Goal: Find contact information: Find contact information

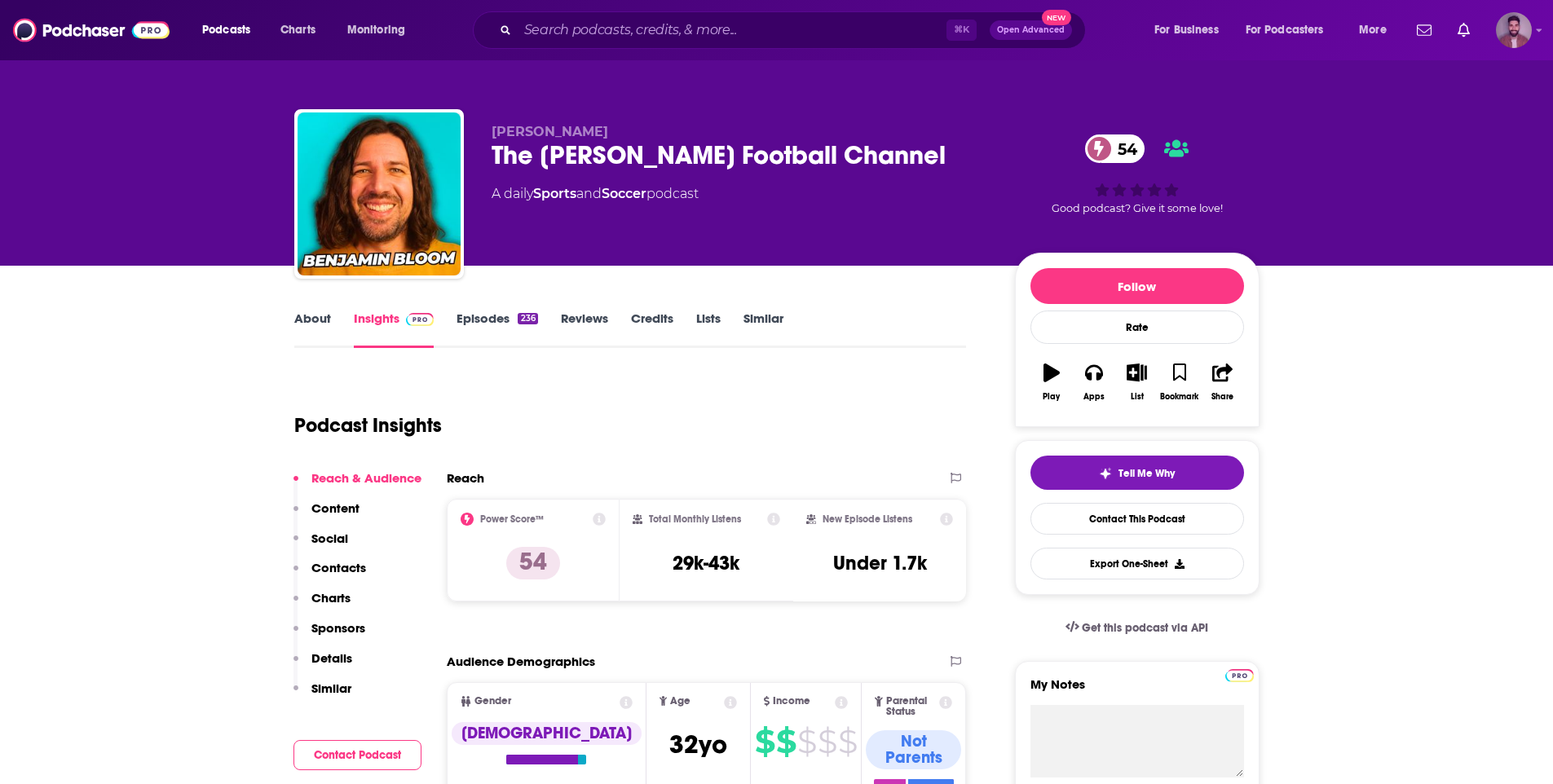
click at [1519, 39] on img "Logged in as calmonaghan" at bounding box center [1514, 30] width 36 height 36
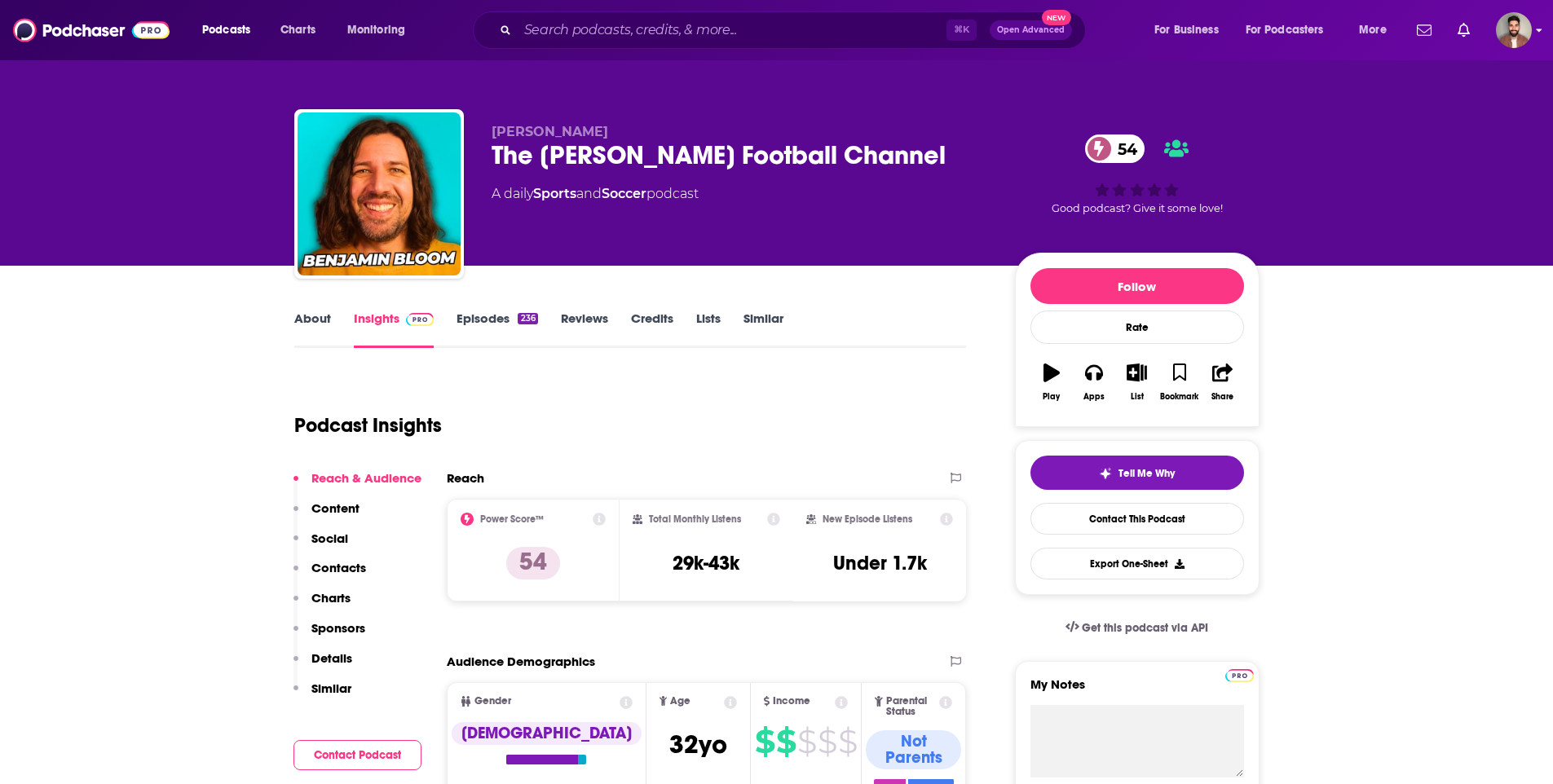
click at [1513, 5] on div "Podcasts Charts Monitoring ⌘ K Open Advanced New For Business For Podcasters Mo…" at bounding box center [776, 30] width 1553 height 60
click at [1518, 16] on img "Logged in as calmonaghan" at bounding box center [1514, 30] width 36 height 36
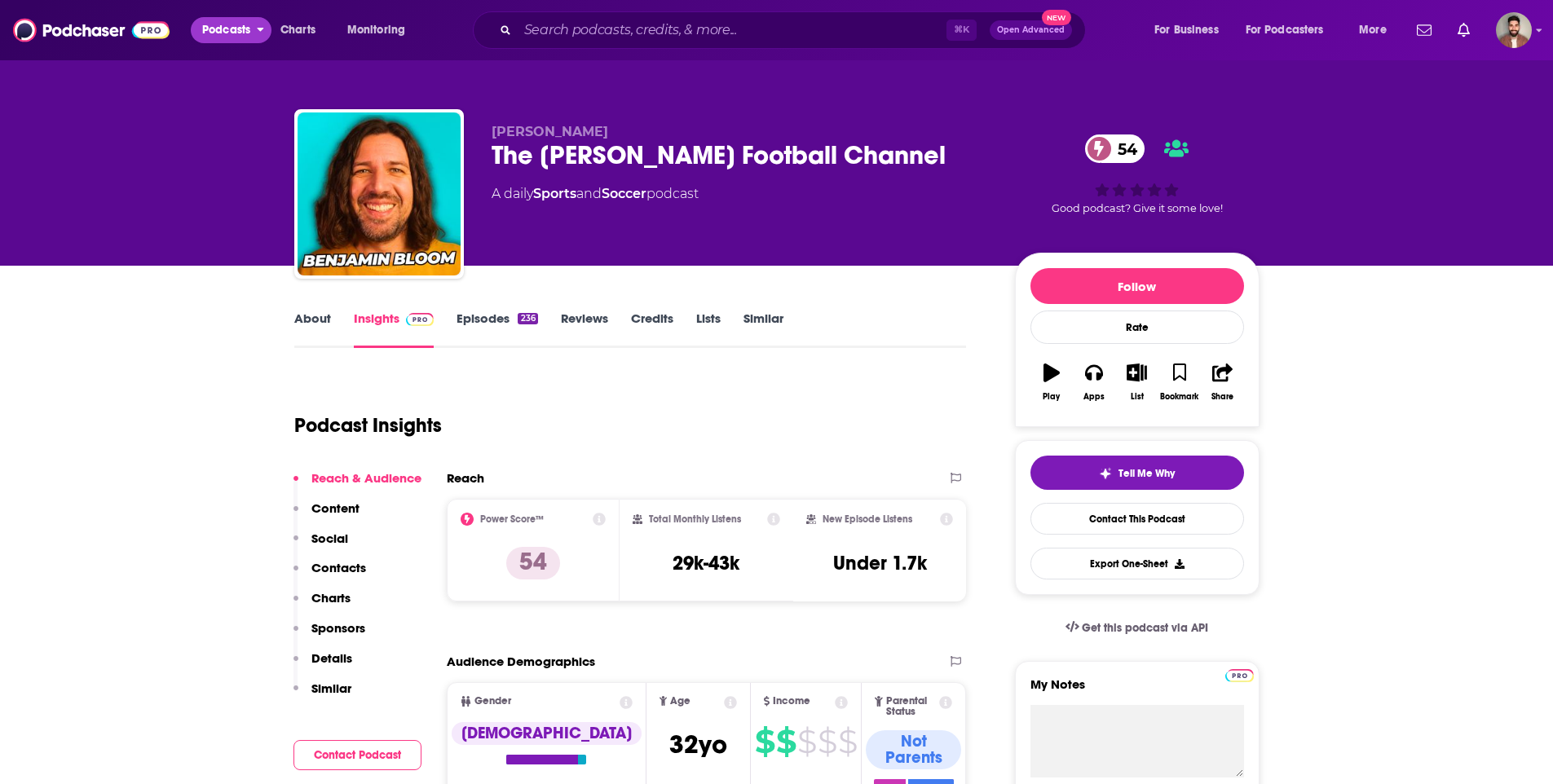
click at [228, 27] on span "Podcasts" at bounding box center [226, 30] width 49 height 23
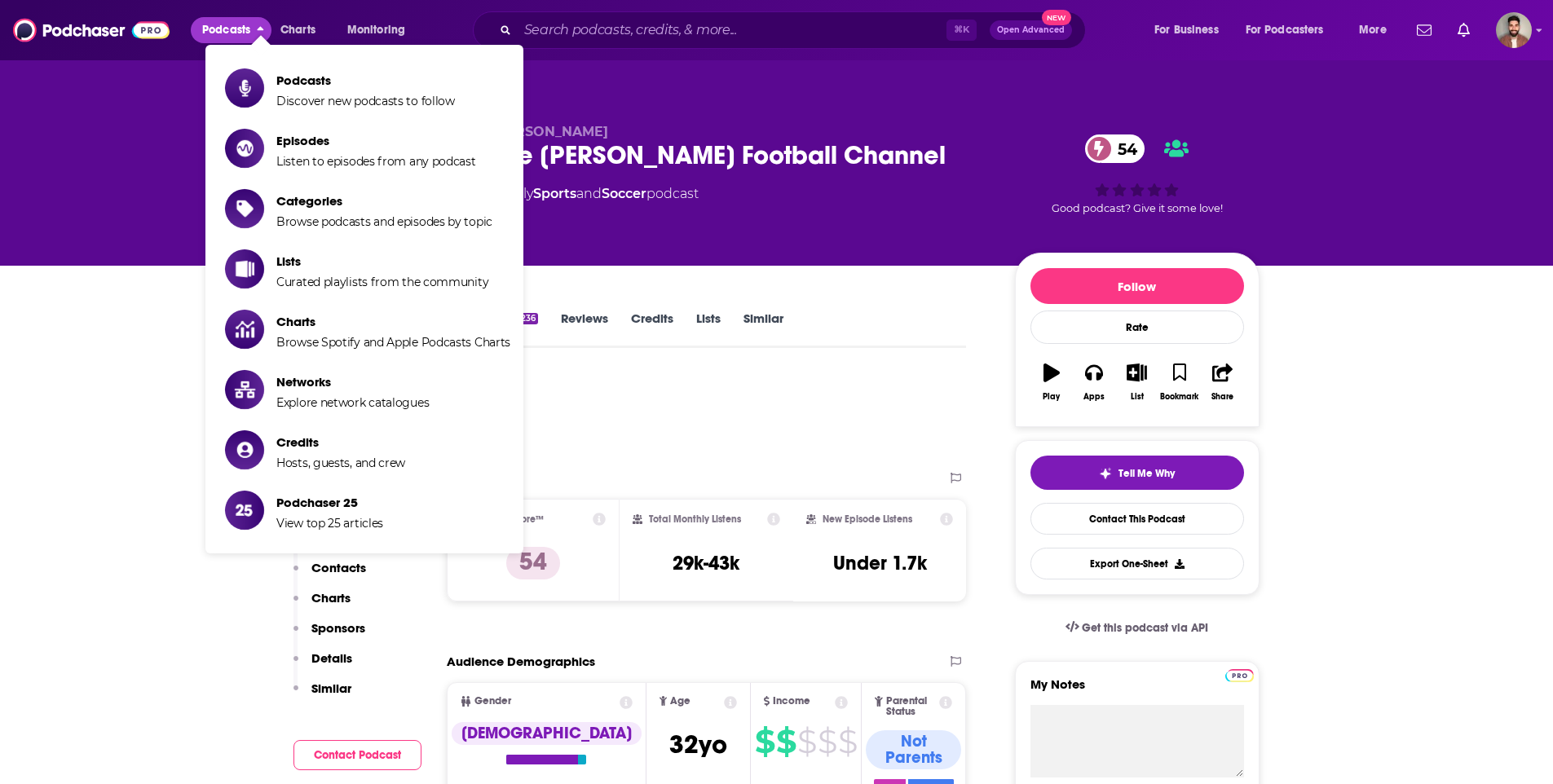
click at [228, 27] on span "Podcasts" at bounding box center [226, 30] width 49 height 23
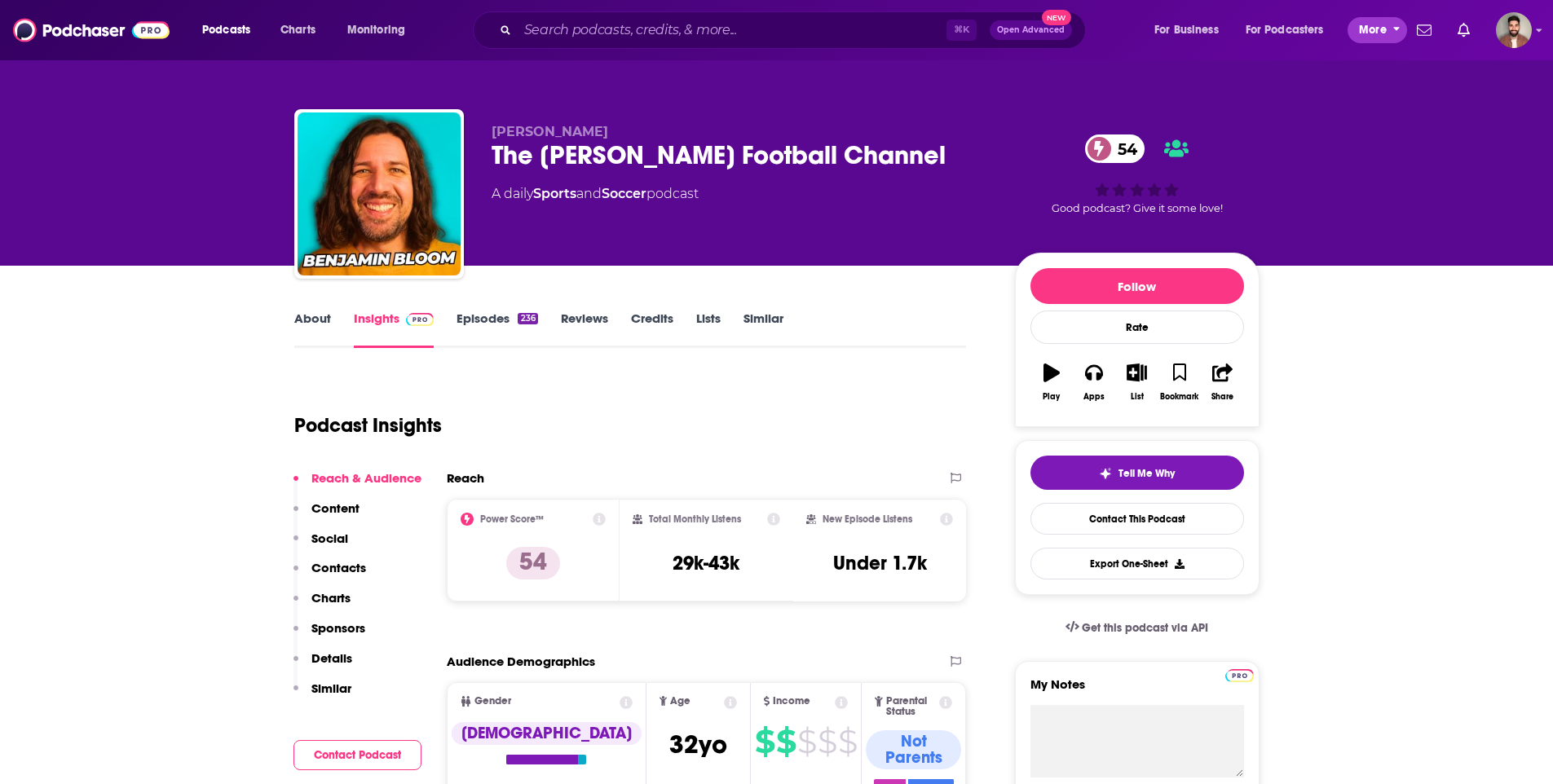
click at [1375, 31] on span "More" at bounding box center [1372, 30] width 27 height 23
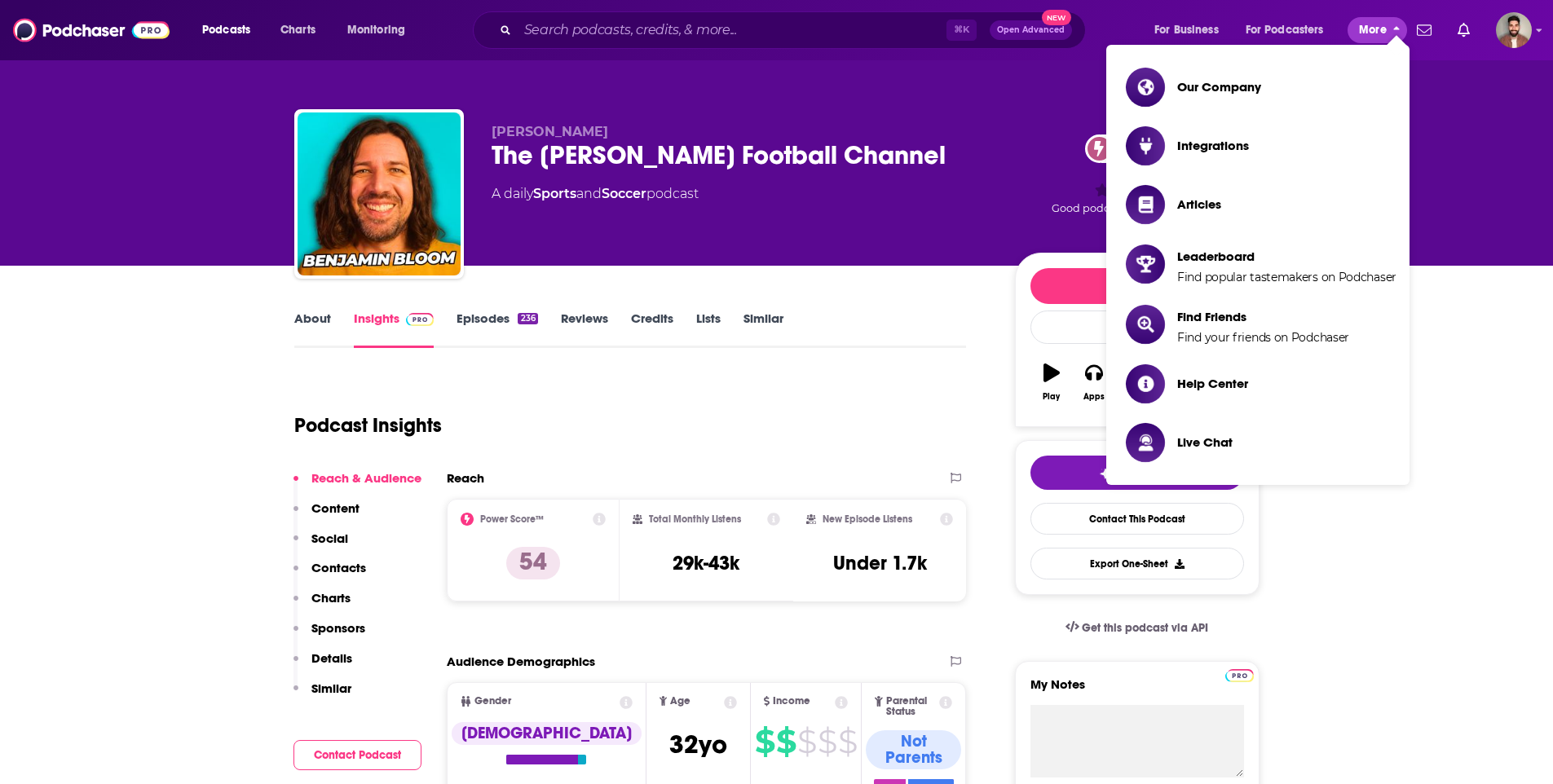
click at [1375, 31] on span "More" at bounding box center [1372, 30] width 27 height 23
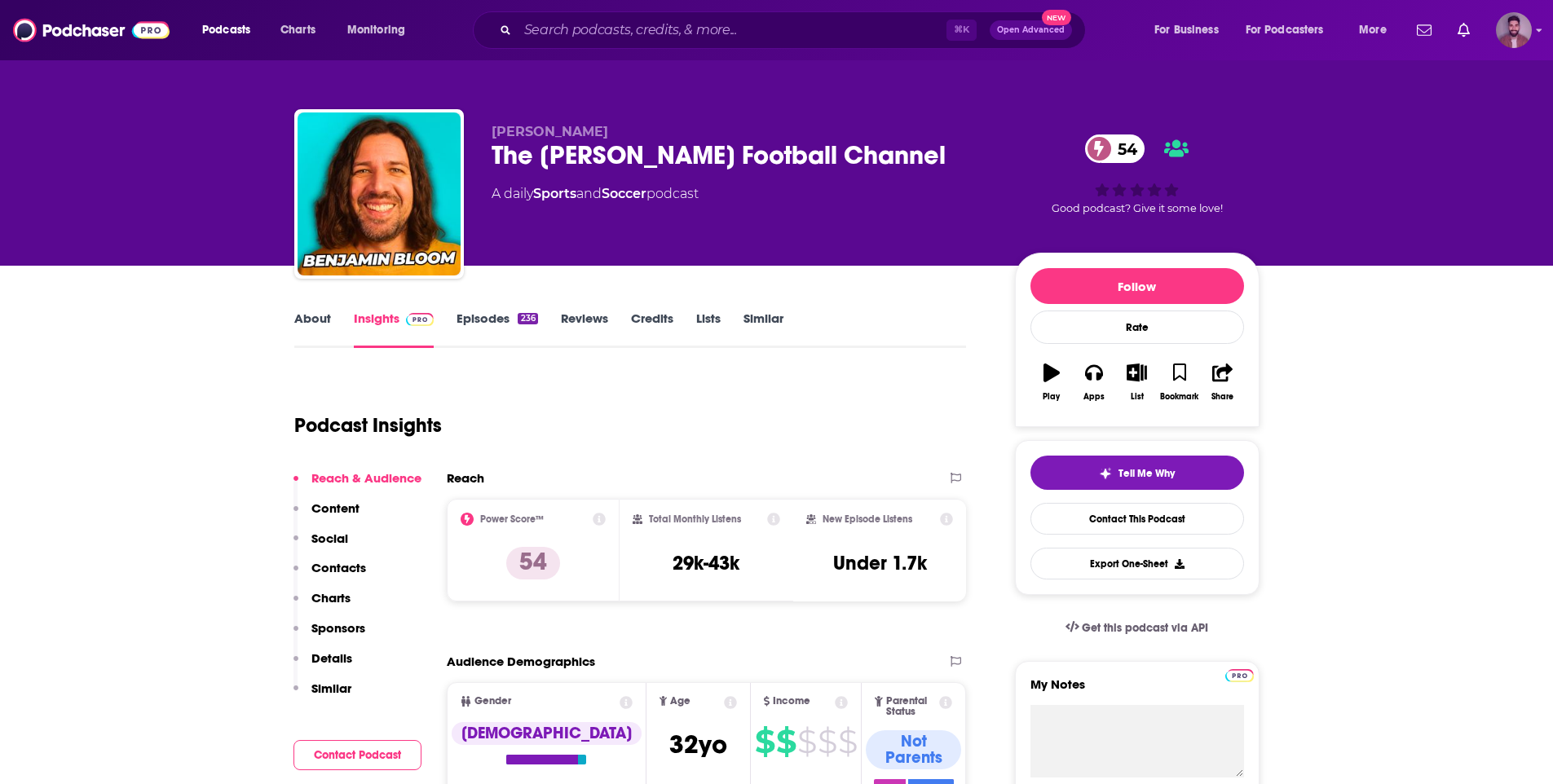
click at [1508, 26] on img "Logged in as calmonaghan" at bounding box center [1514, 30] width 36 height 36
click at [1377, 29] on span "More" at bounding box center [1372, 30] width 27 height 23
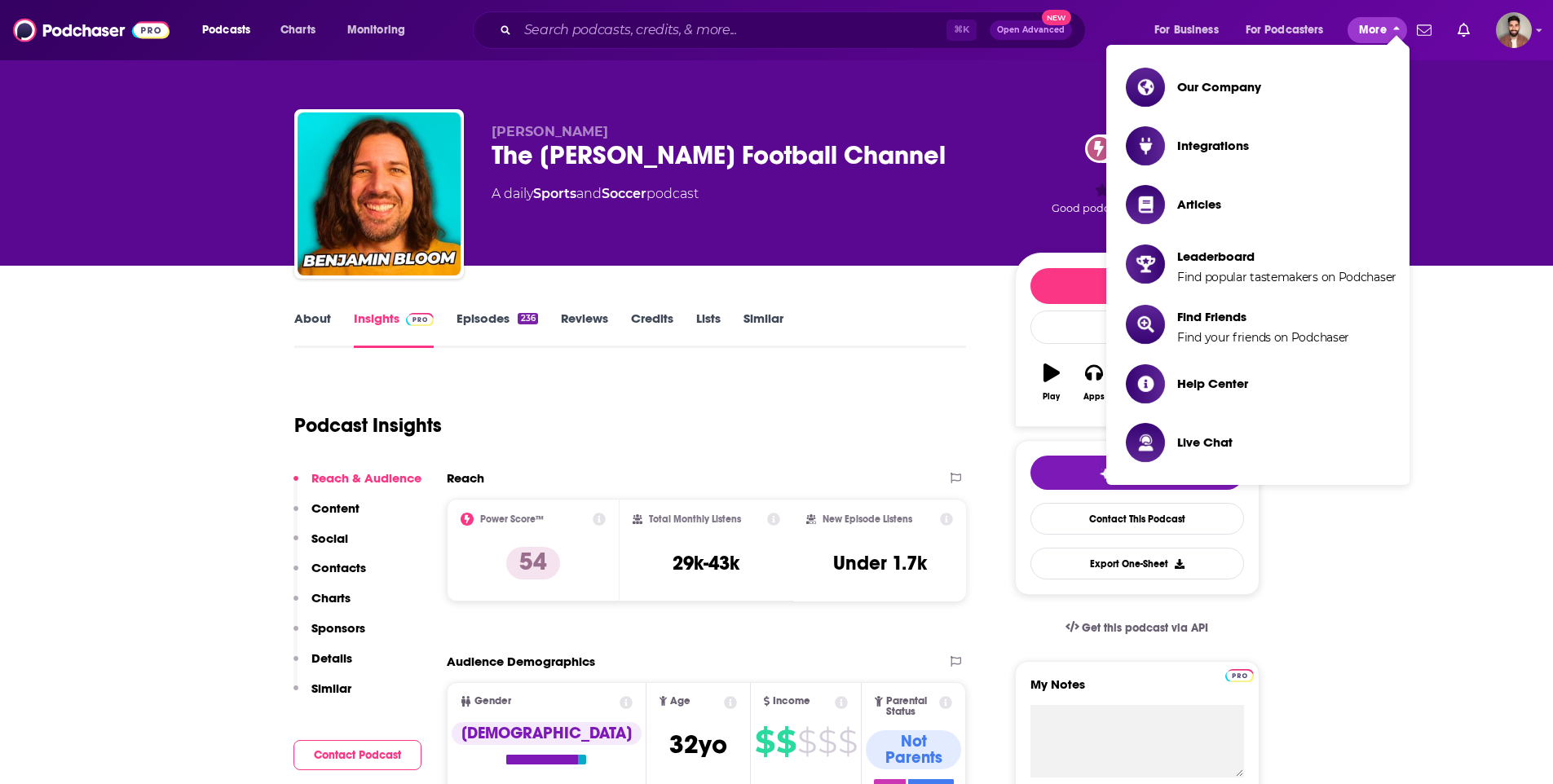
click at [1377, 29] on span "More" at bounding box center [1372, 30] width 27 height 23
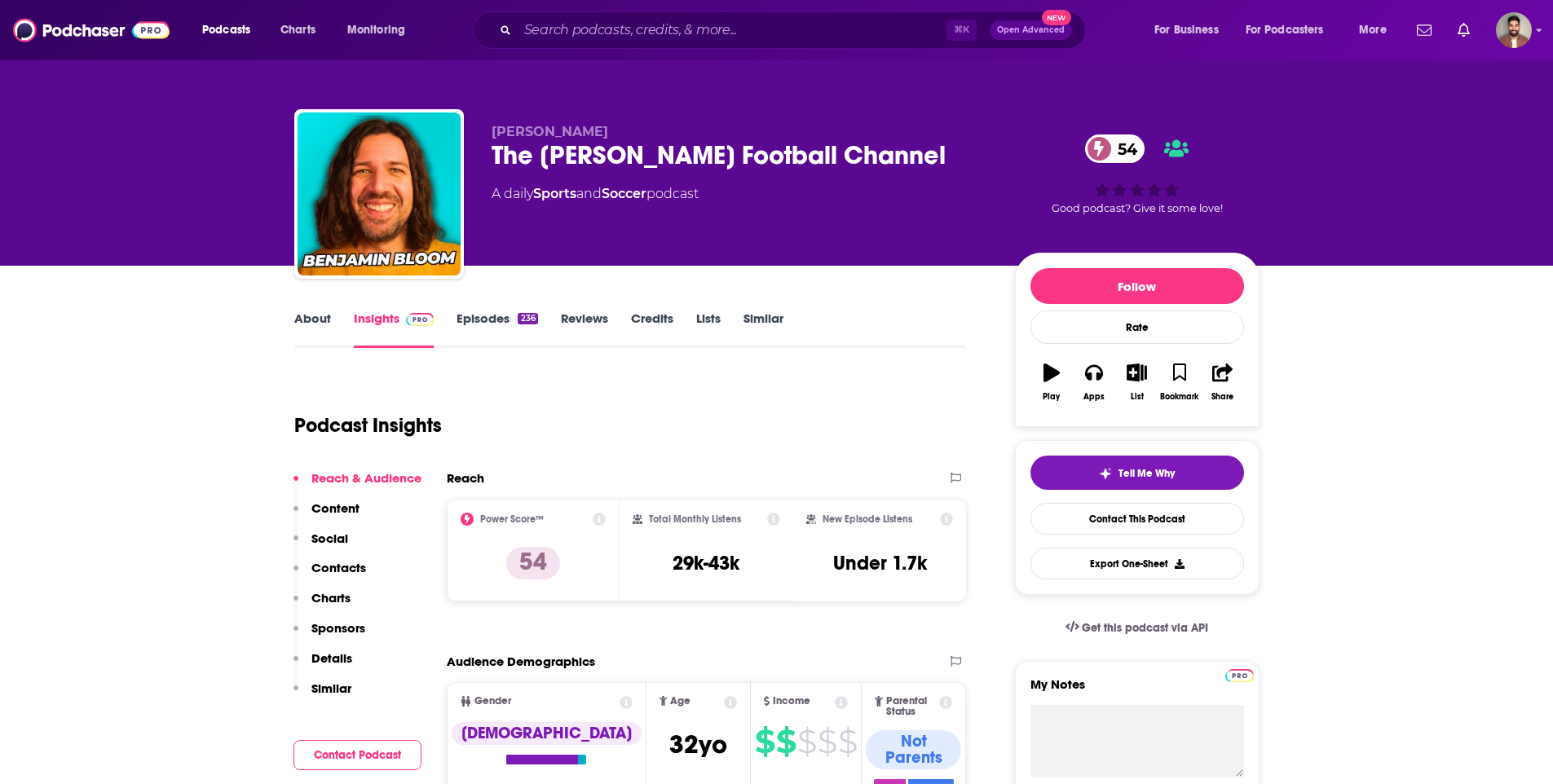
click at [221, 32] on span "Podcasts" at bounding box center [226, 30] width 49 height 23
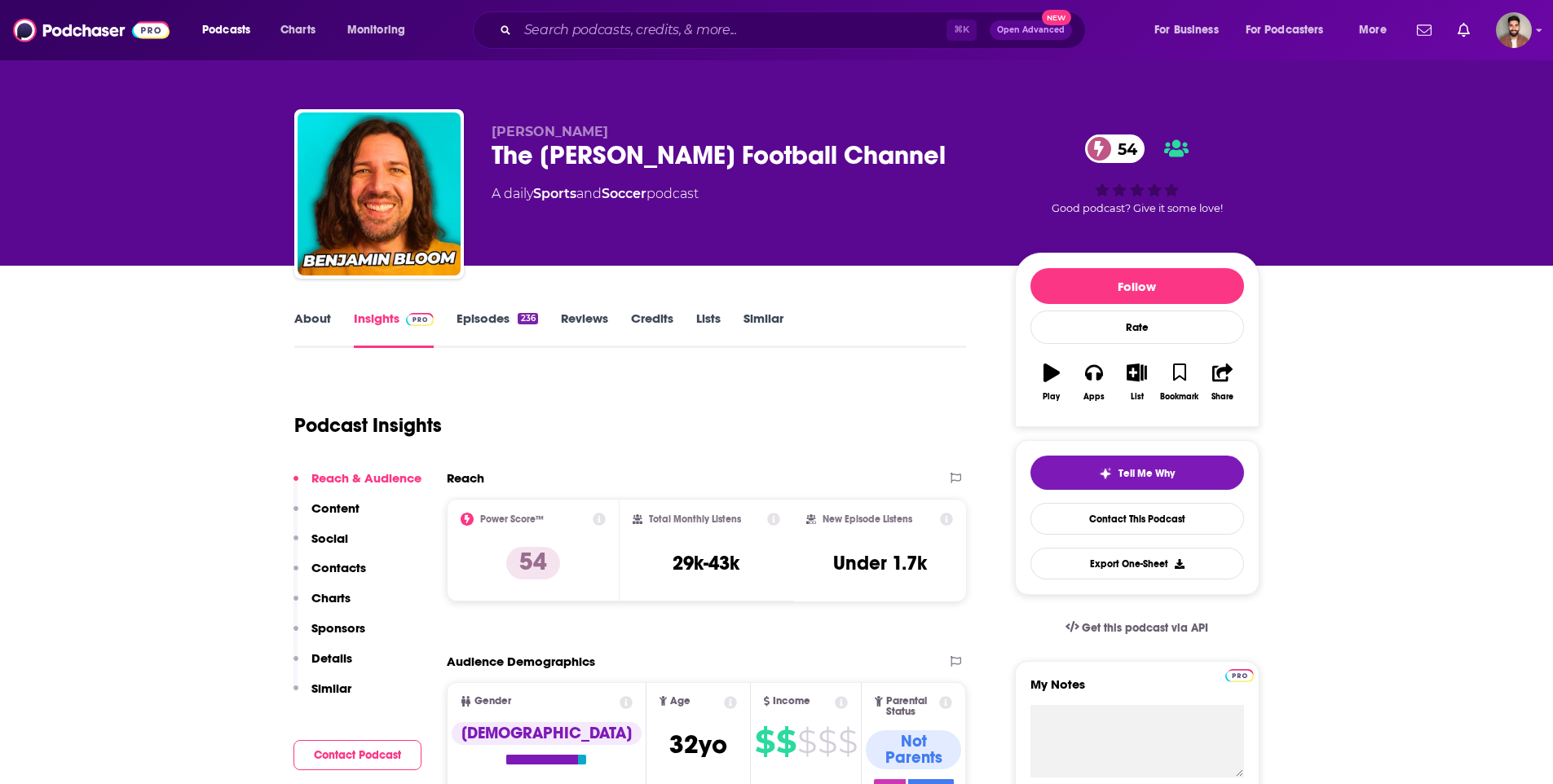
click at [228, 41] on button "Podcasts" at bounding box center [231, 30] width 81 height 26
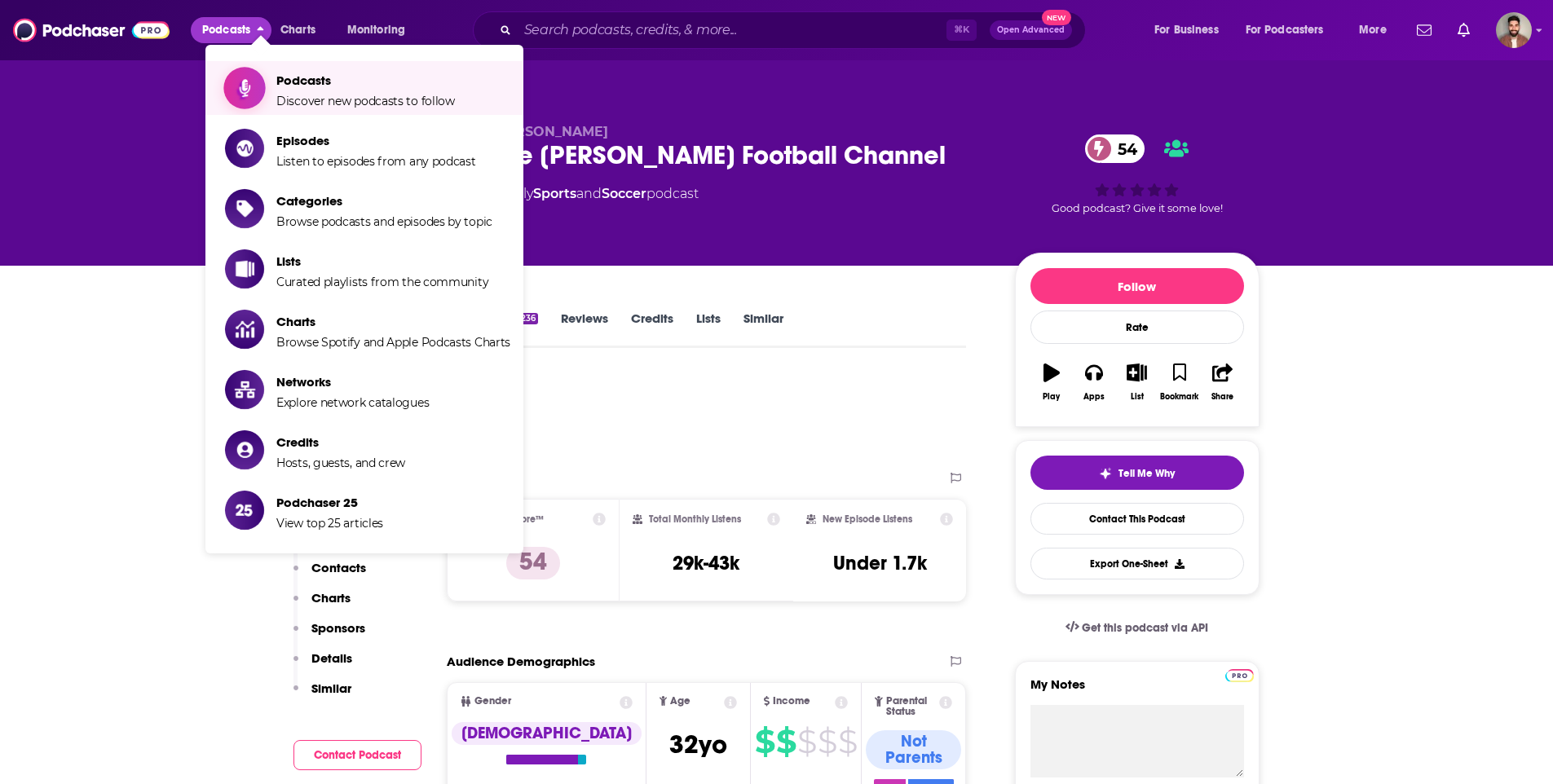
click at [265, 78] on link "Podcasts Discover new podcasts to follow" at bounding box center [368, 88] width 286 height 41
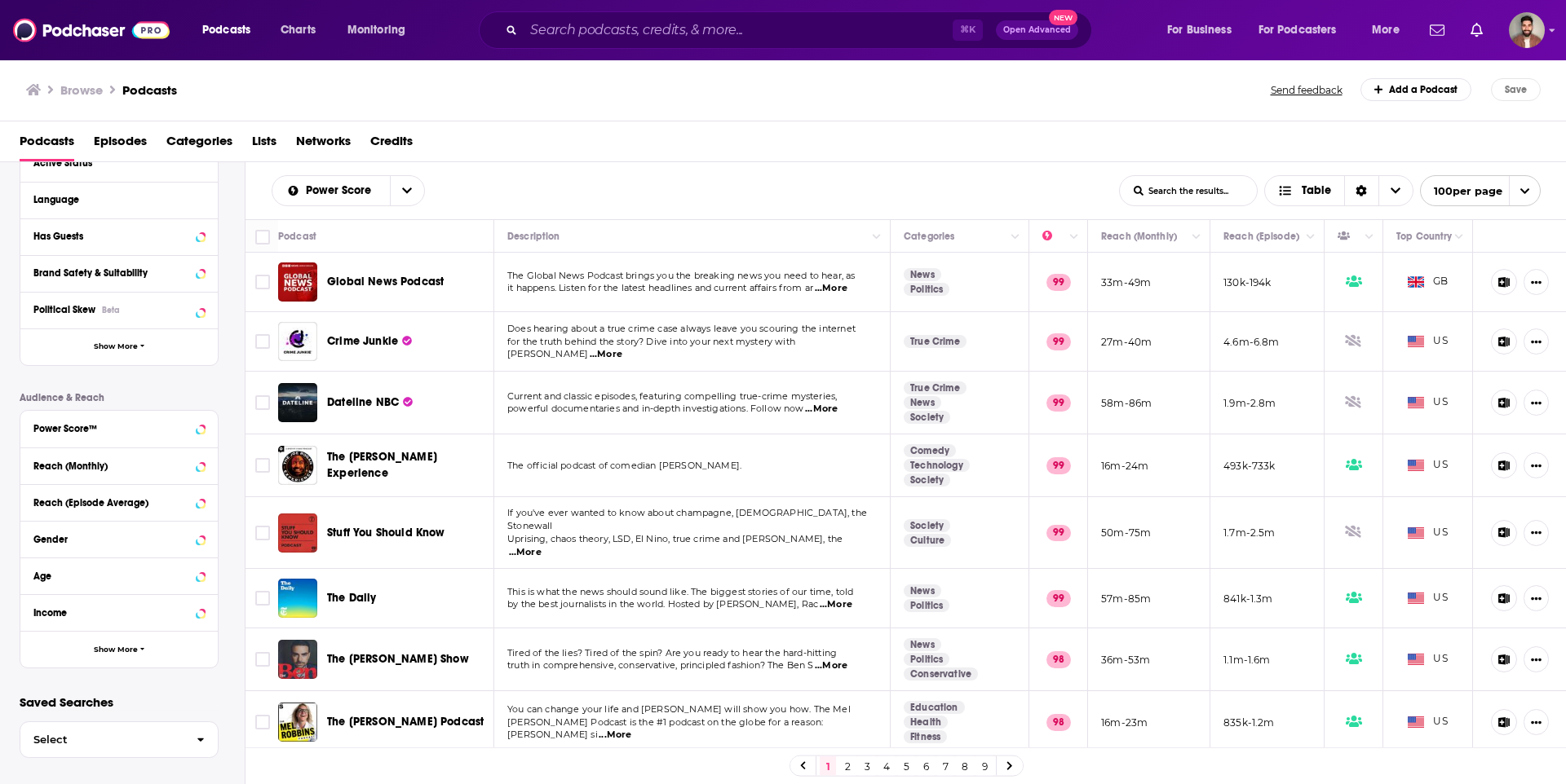
scroll to position [202, 0]
click at [199, 737] on icon "button" at bounding box center [200, 736] width 6 height 4
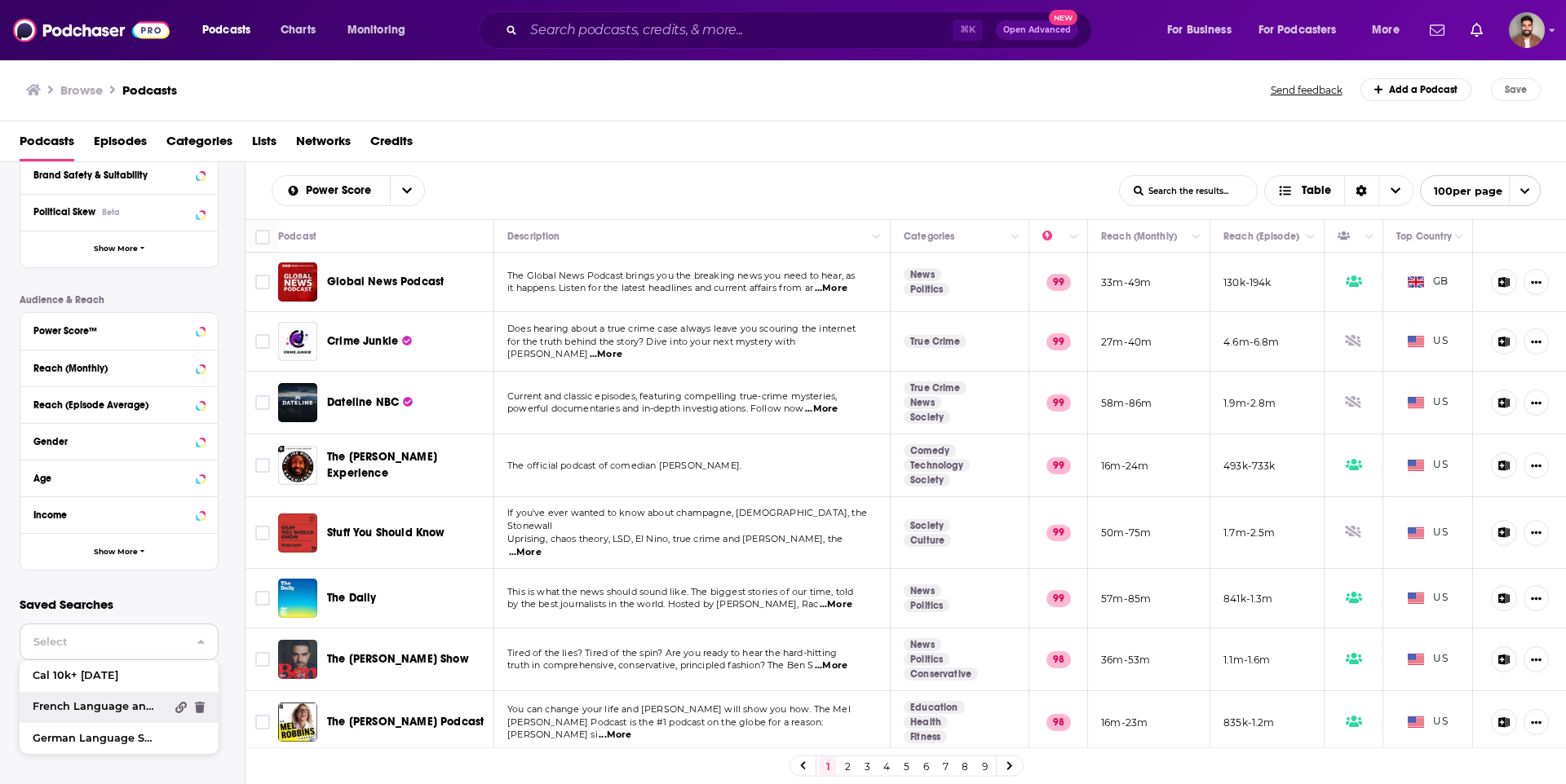
click at [100, 716] on link "French Language and Sport" at bounding box center [119, 707] width 199 height 31
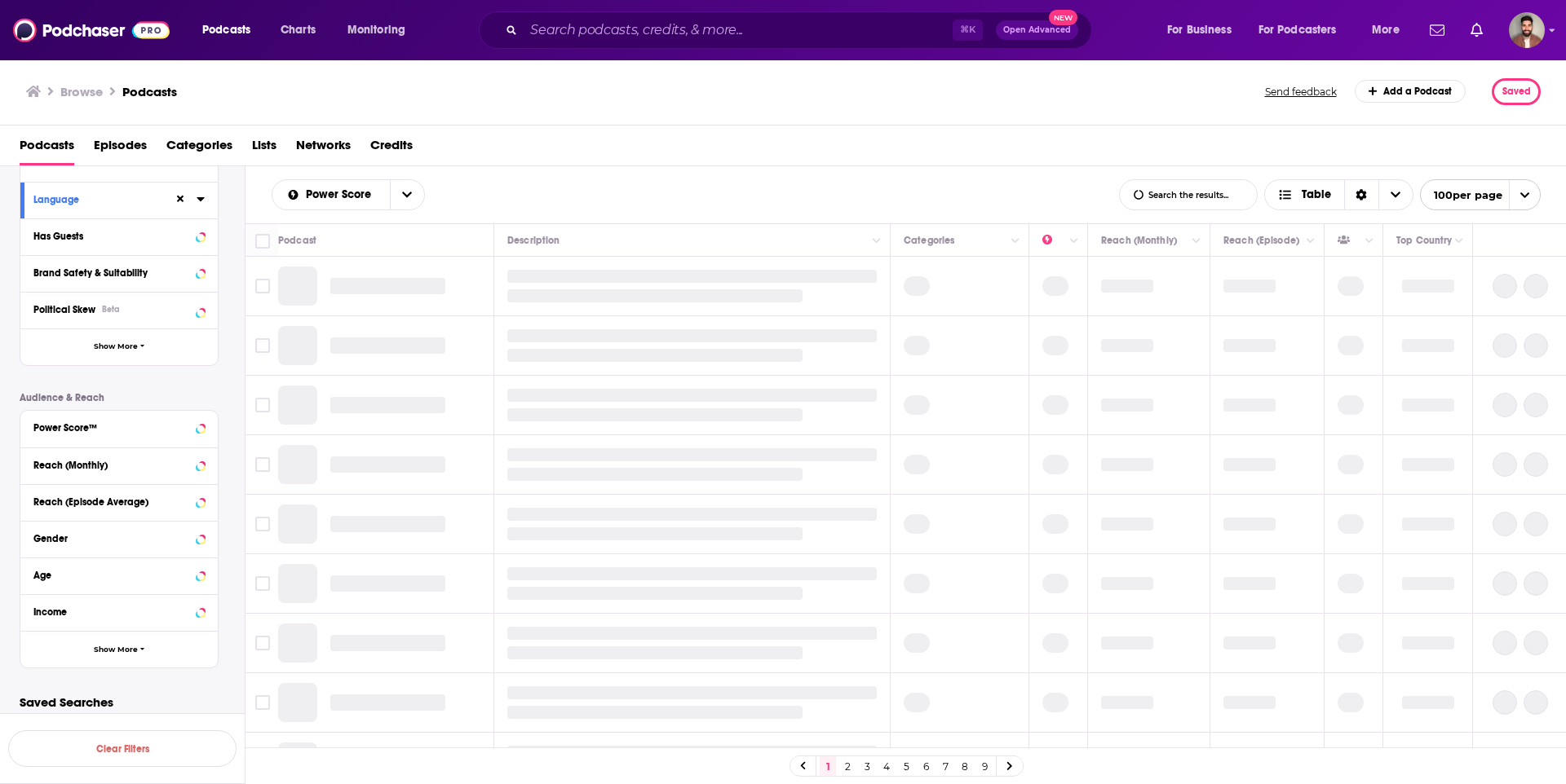
scroll to position [202, 0]
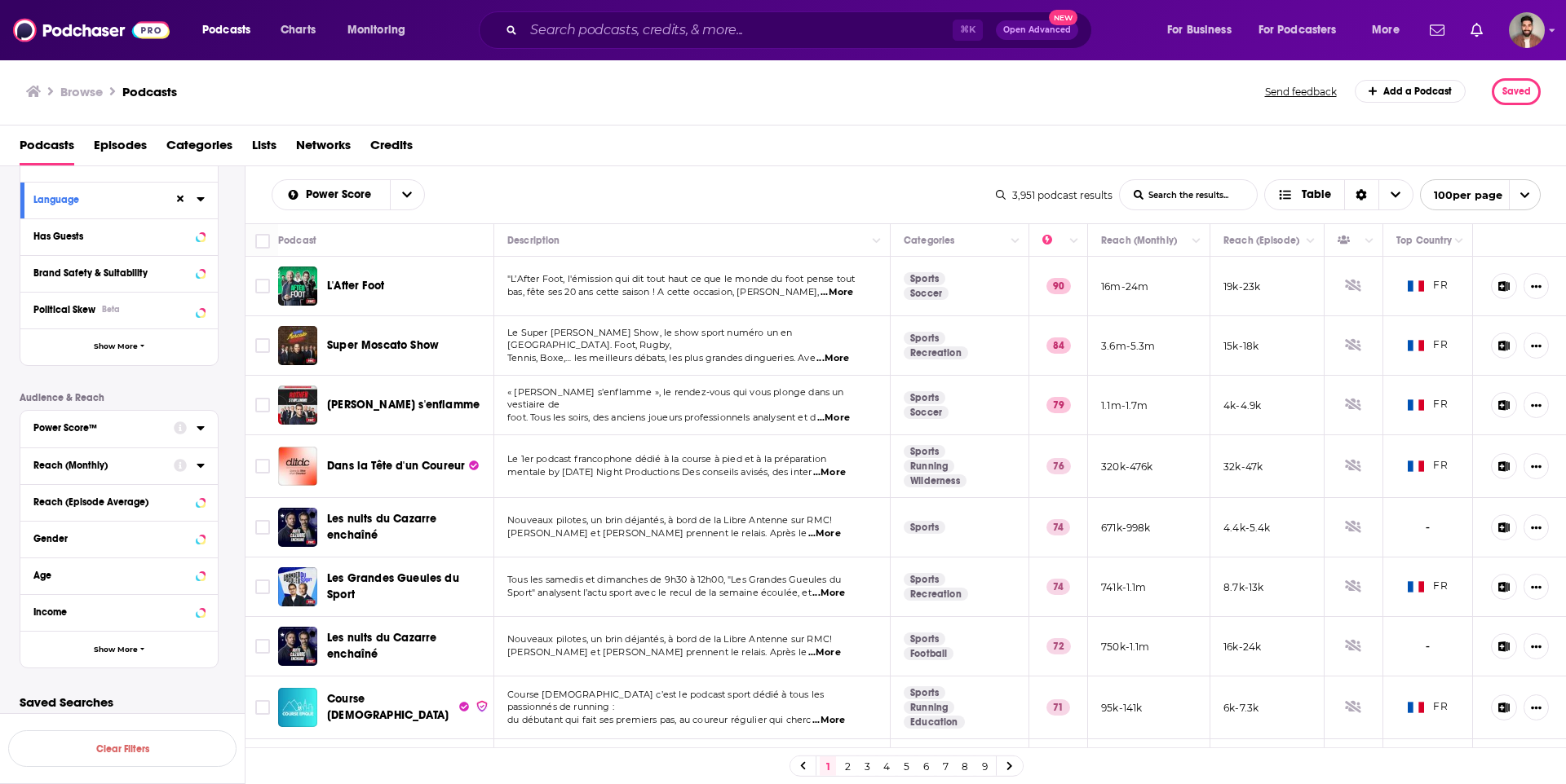
click at [165, 457] on button "Reach (Monthly)" at bounding box center [103, 465] width 140 height 20
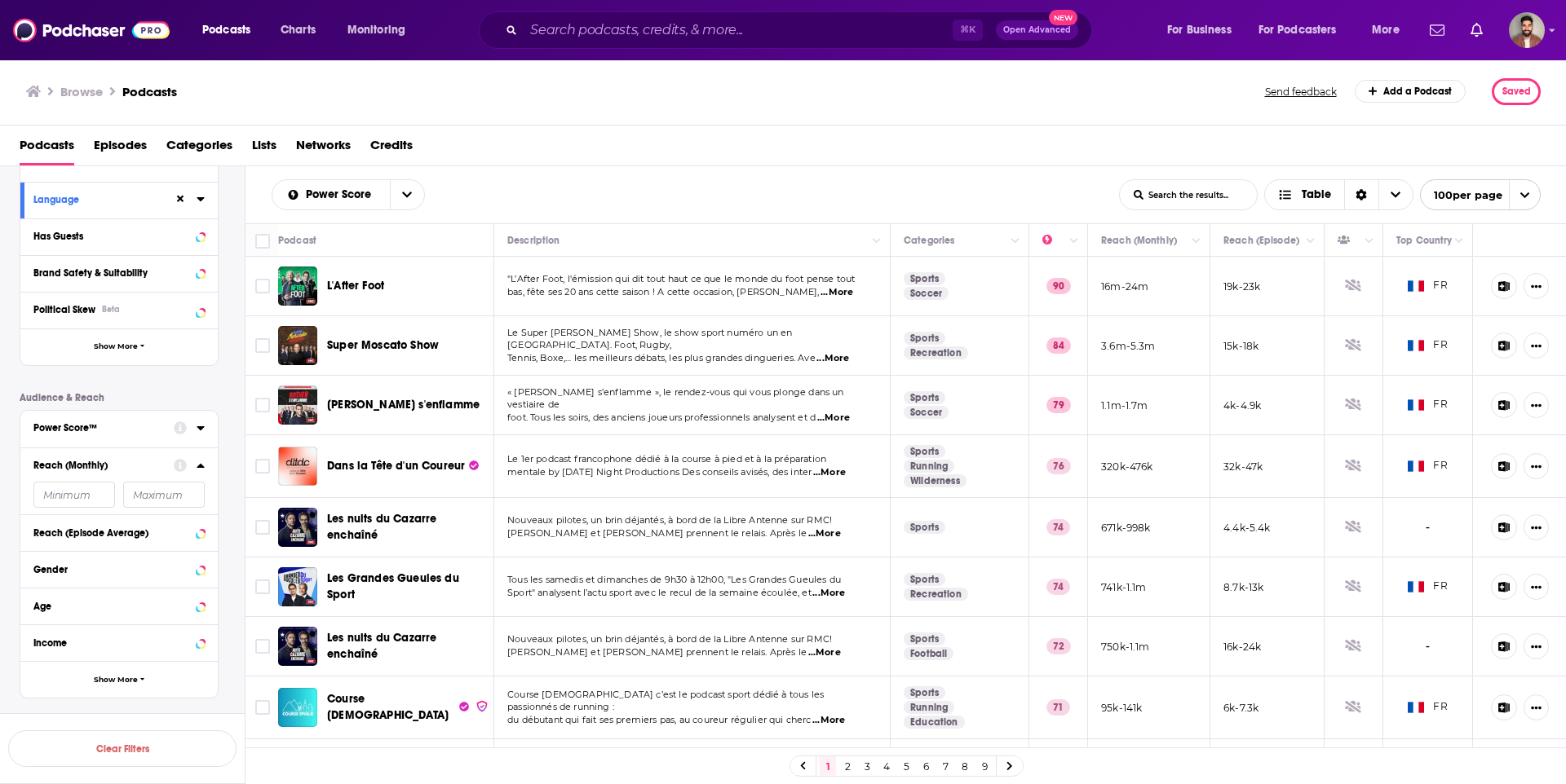
click at [200, 462] on icon at bounding box center [200, 466] width 8 height 13
click at [199, 469] on icon at bounding box center [200, 466] width 8 height 13
click at [117, 458] on button "Reach (Monthly)" at bounding box center [103, 465] width 140 height 20
click at [106, 467] on div "Reach (Monthly)" at bounding box center [98, 465] width 130 height 11
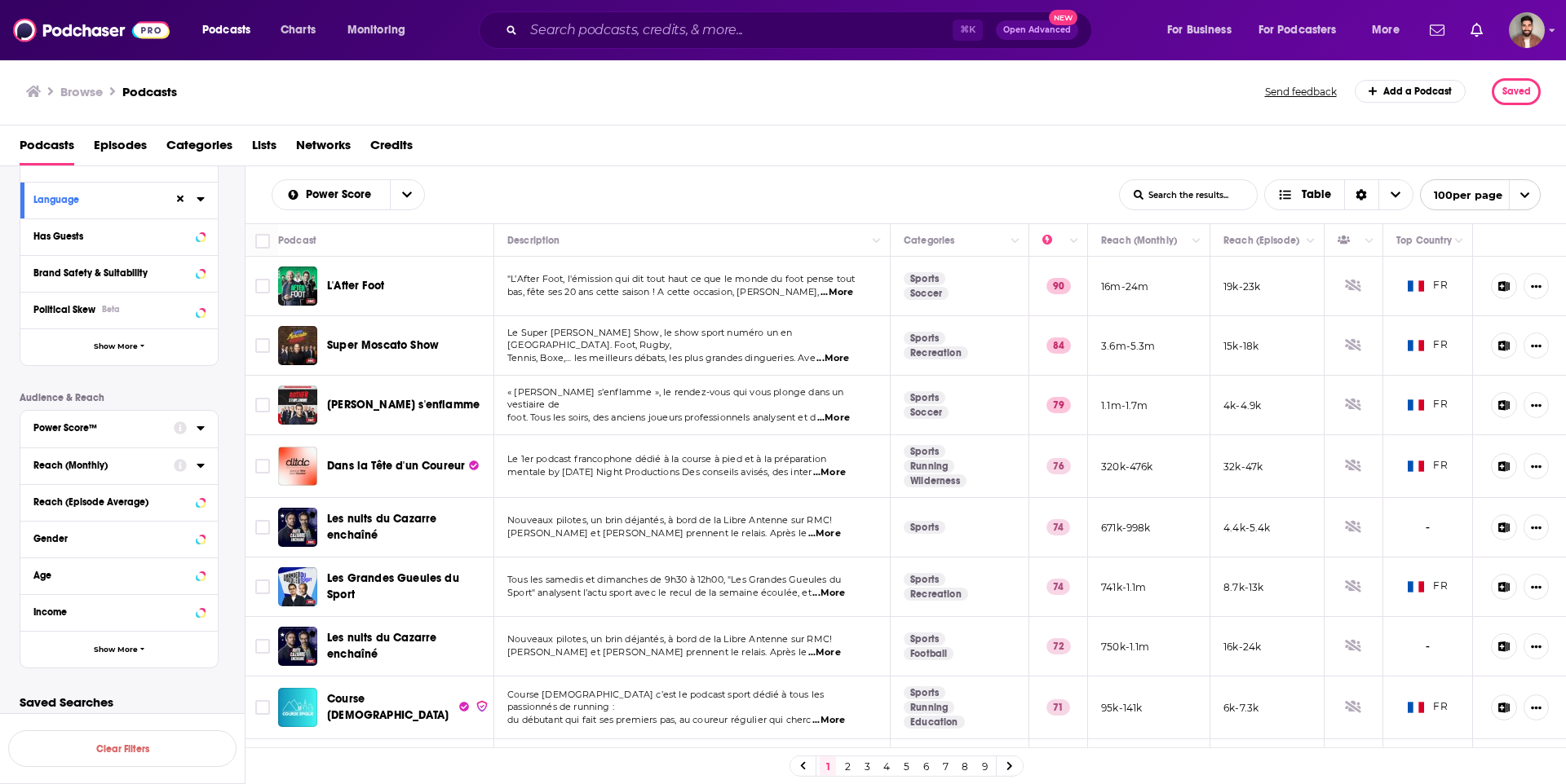
click at [59, 467] on div "Reach (Monthly)" at bounding box center [98, 465] width 130 height 11
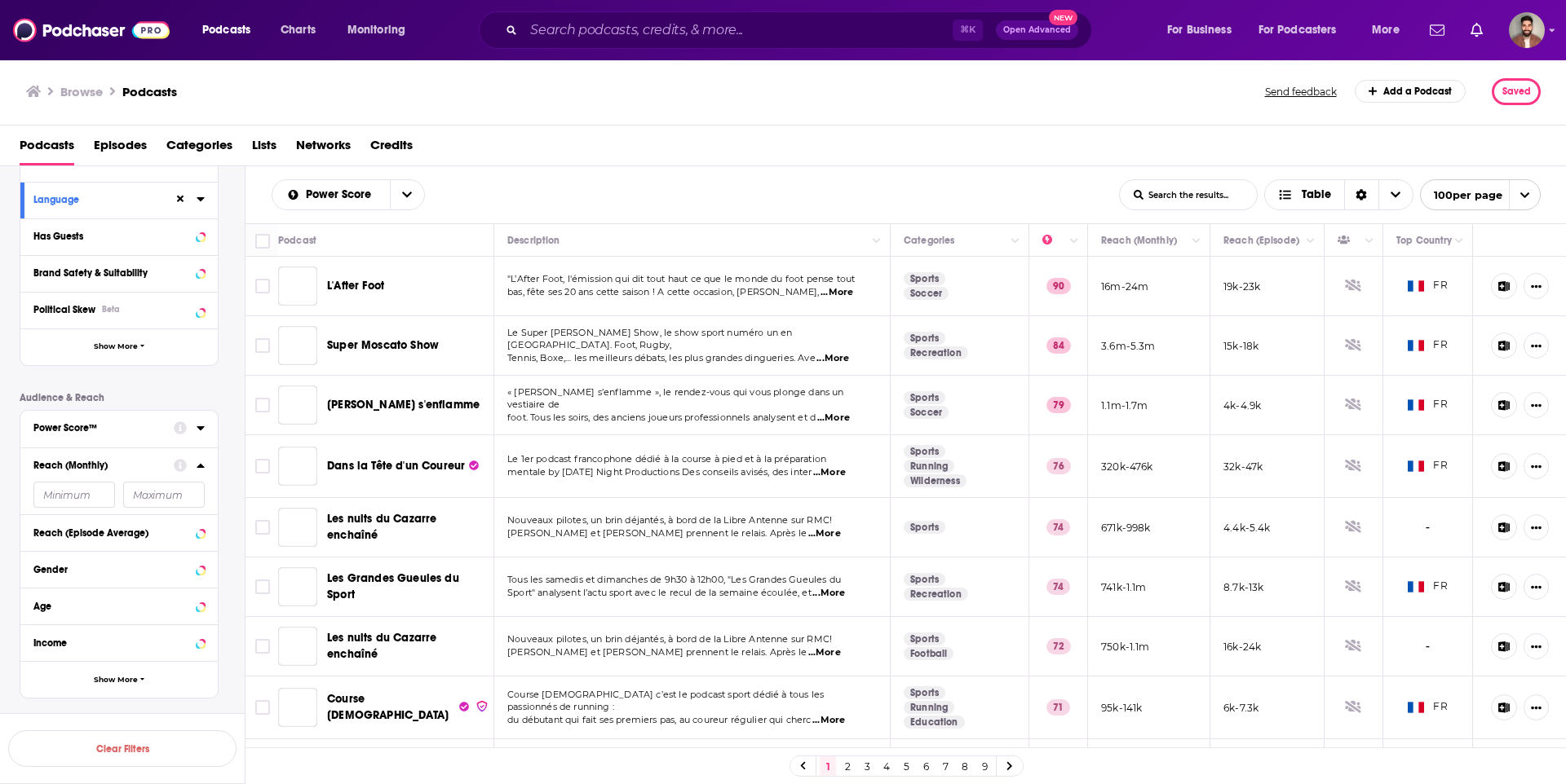
click at [111, 475] on div "Reach (Monthly)" at bounding box center [119, 482] width 198 height 67
click at [85, 493] on input "number" at bounding box center [74, 495] width 81 height 26
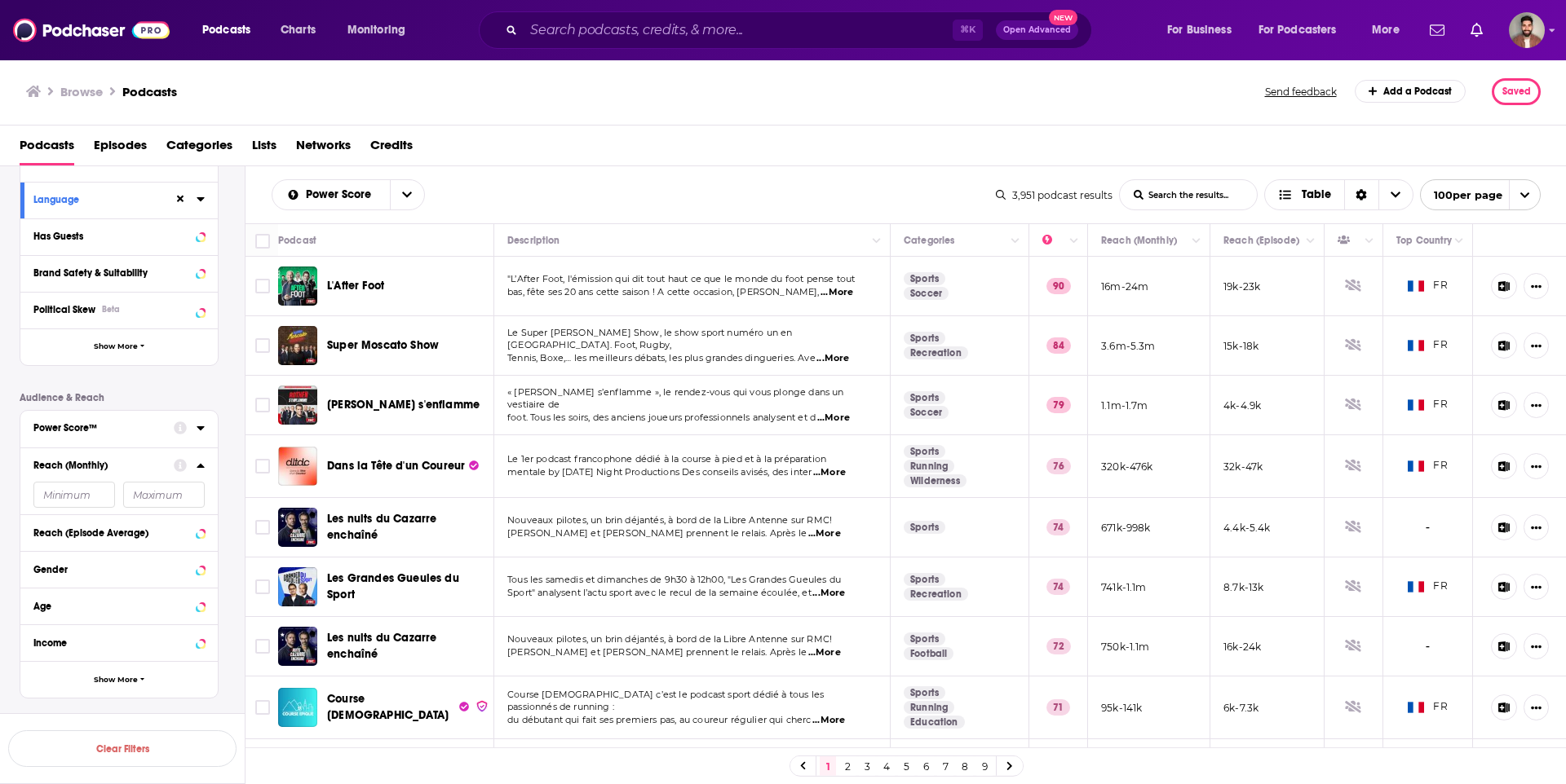
type input "2"
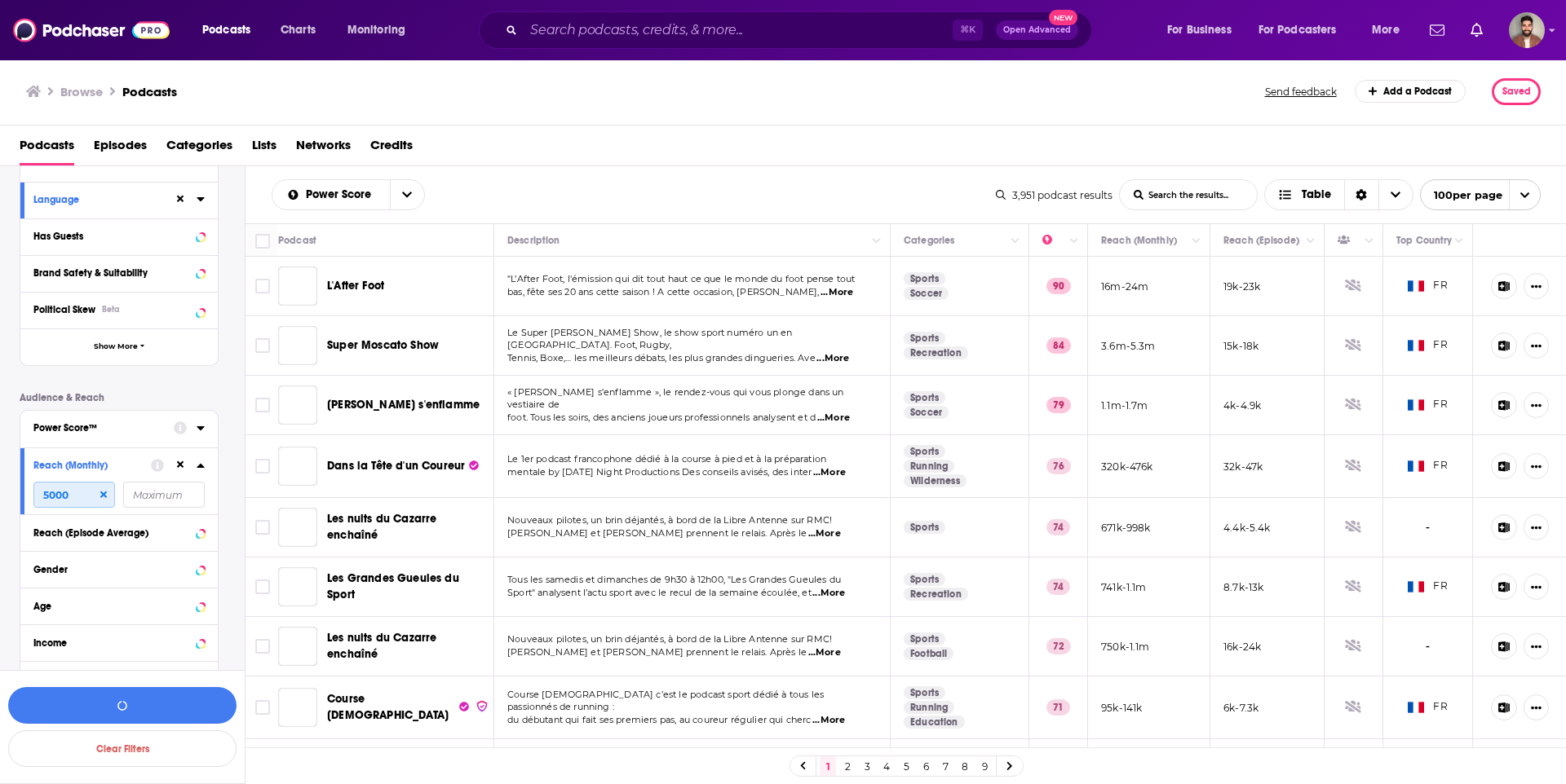
type input "5000"
click at [161, 506] on input "number" at bounding box center [164, 495] width 81 height 26
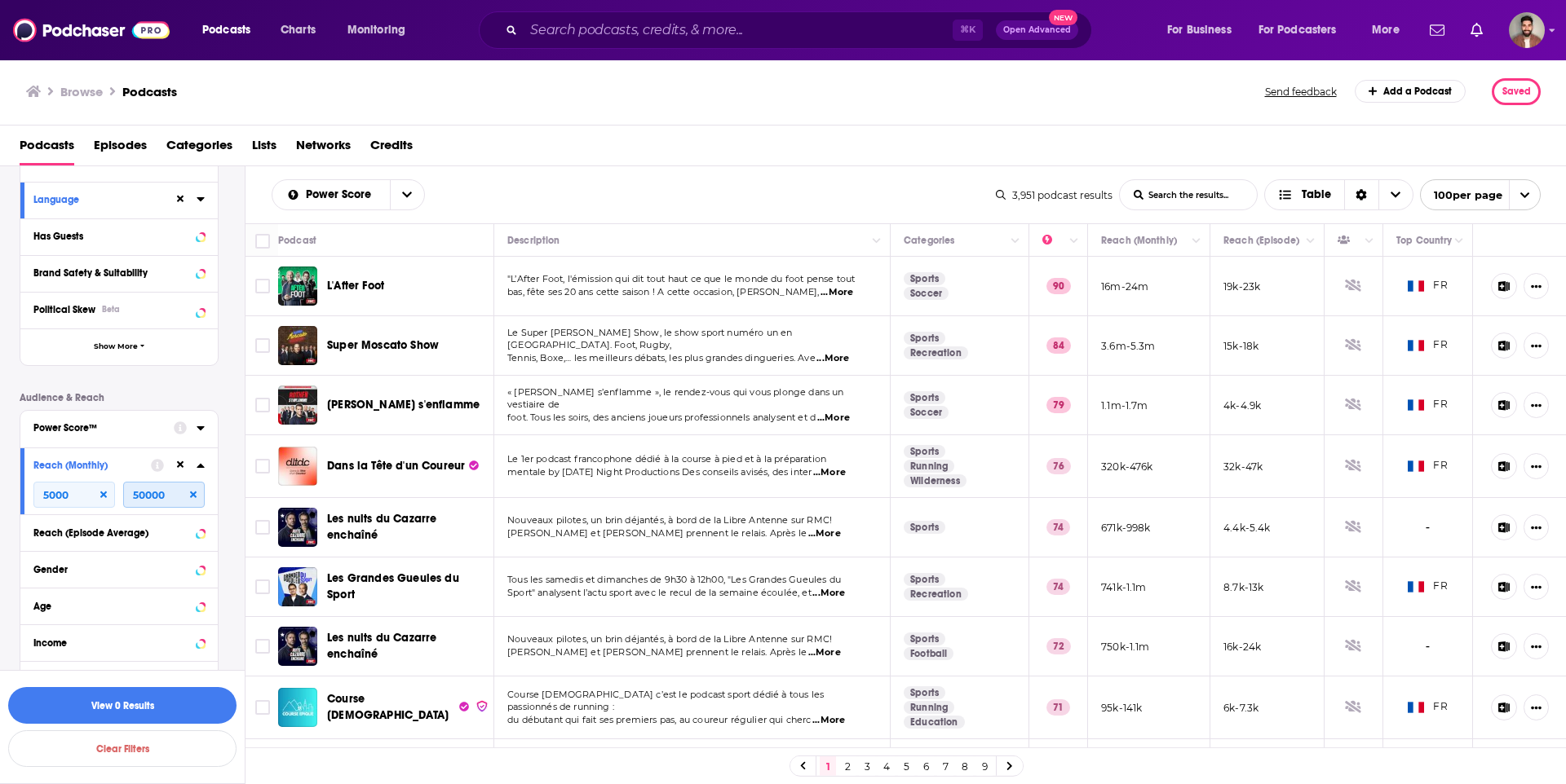
type input "50000"
click at [124, 708] on button "View 0 Results" at bounding box center [122, 706] width 229 height 37
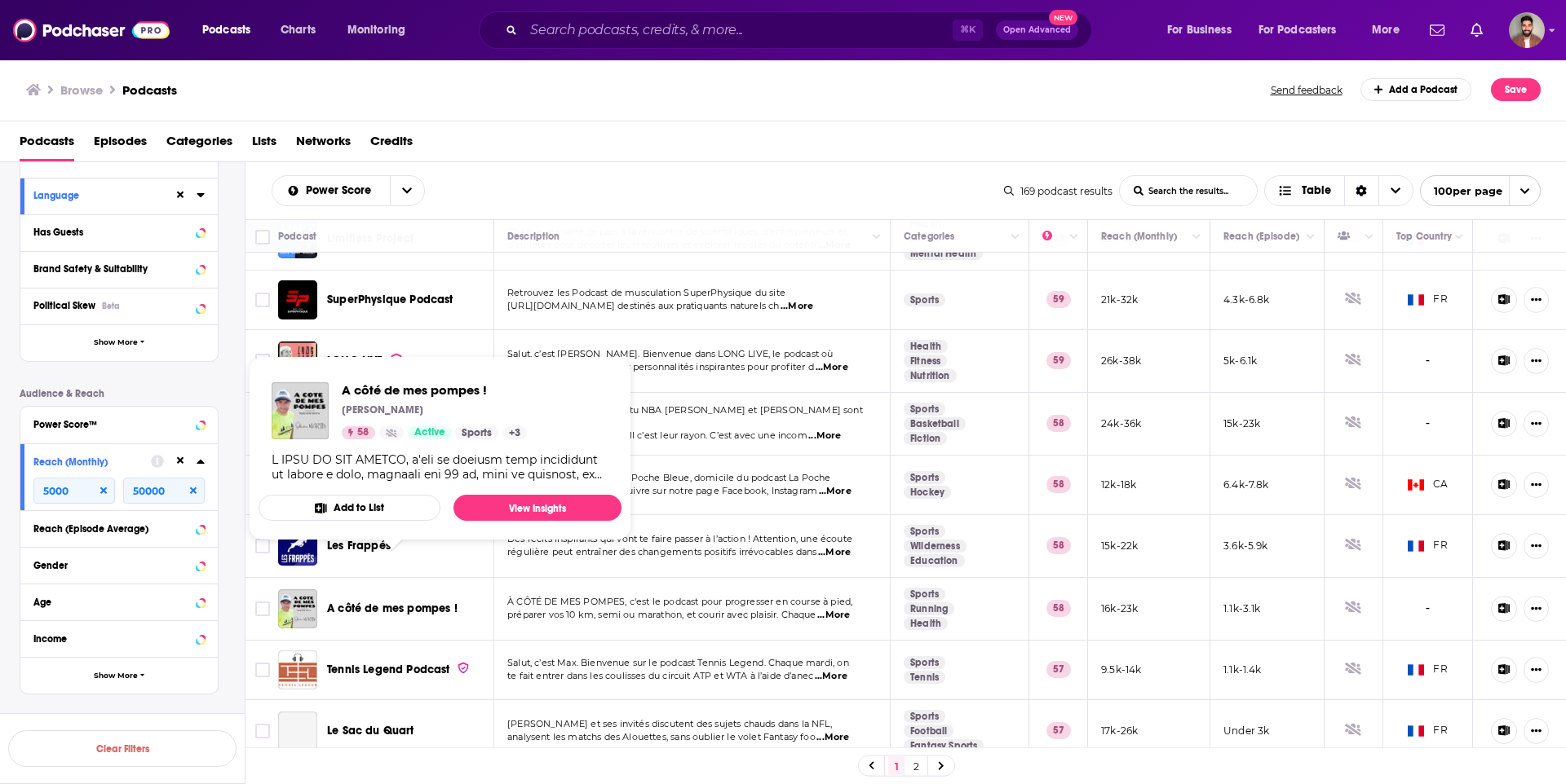
scroll to position [1566, 0]
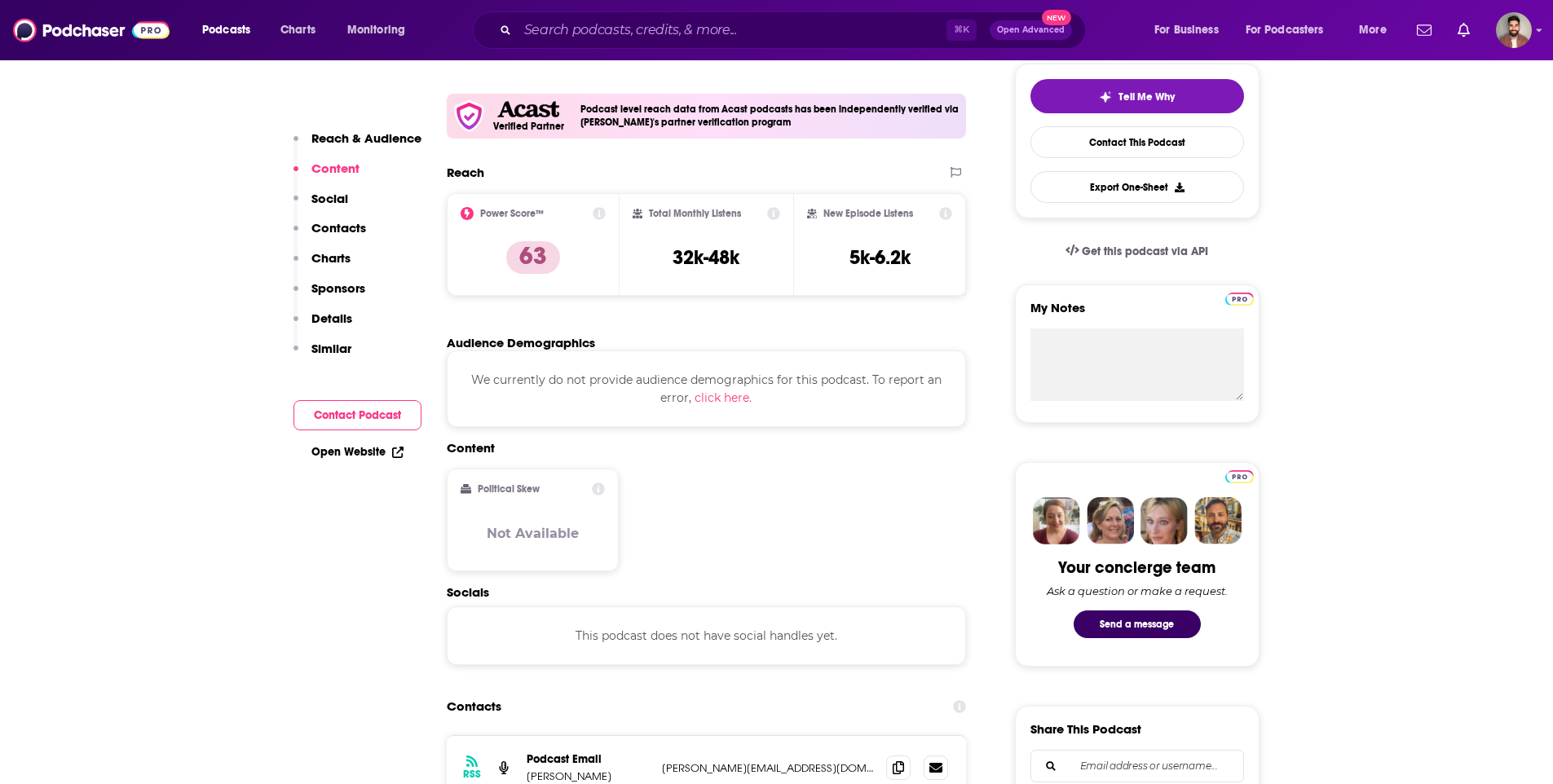
scroll to position [528, 0]
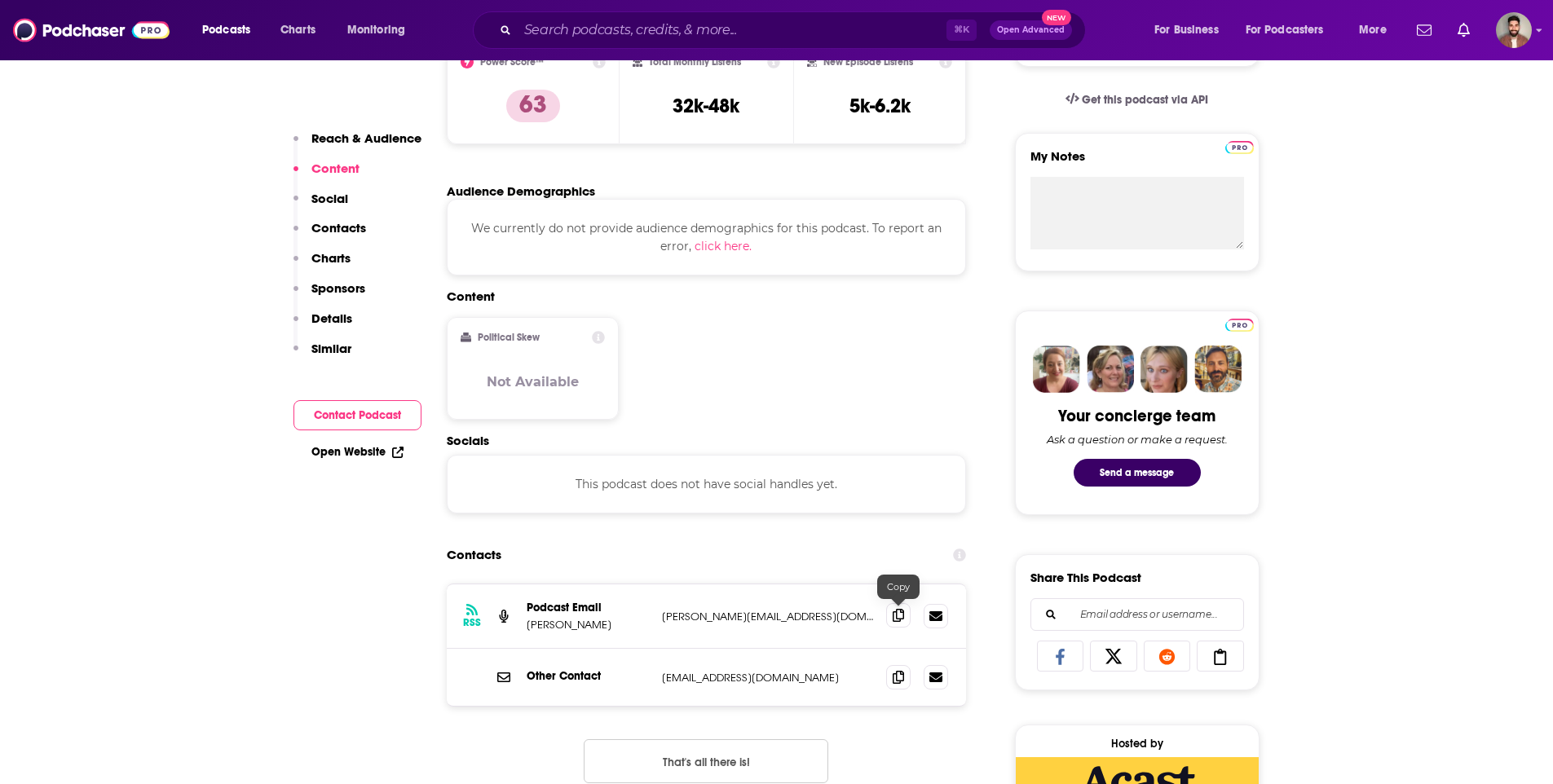
click at [901, 616] on icon at bounding box center [898, 616] width 11 height 13
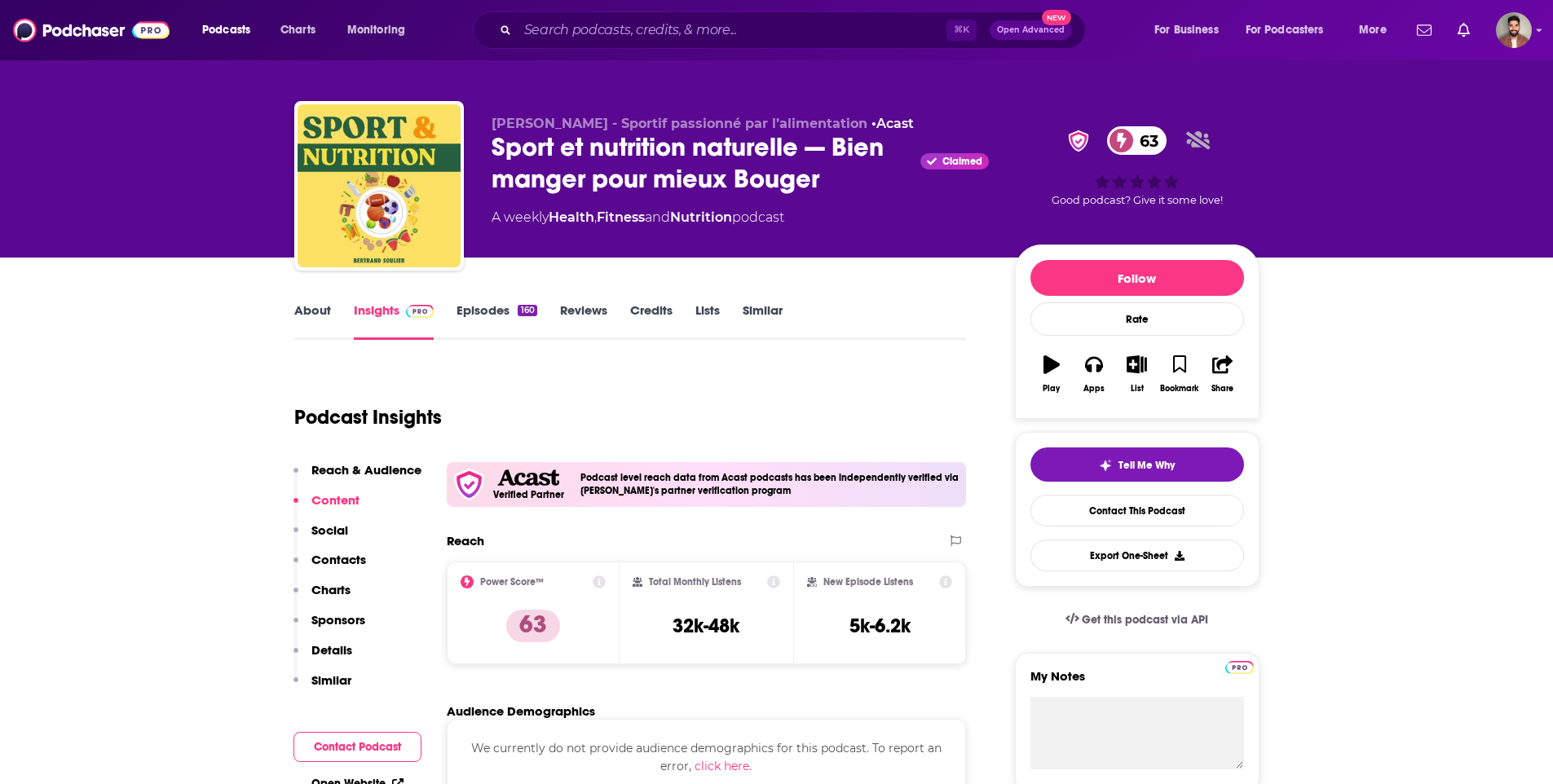
scroll to position [0, 0]
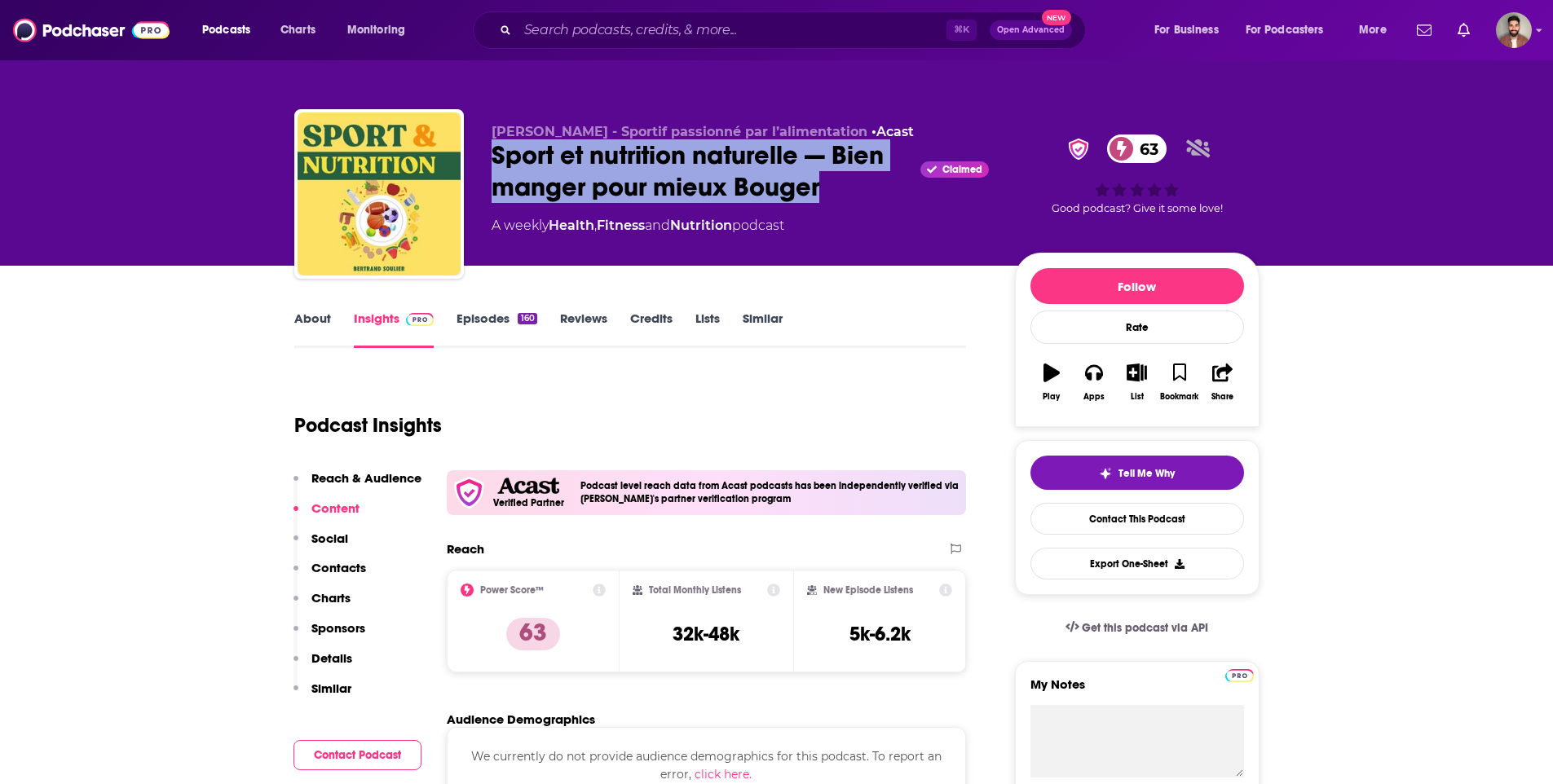
drag, startPoint x: 490, startPoint y: 155, endPoint x: 839, endPoint y: 204, distance: 352.4
click at [839, 204] on div "Bertrand Soulier - Sportif passionné par l’alimentation • Acast Sport et nutrit…" at bounding box center [741, 190] width 497 height 131
copy h2 "Sport et nutrition naturelle — Bien manger pour mieux Bouger"
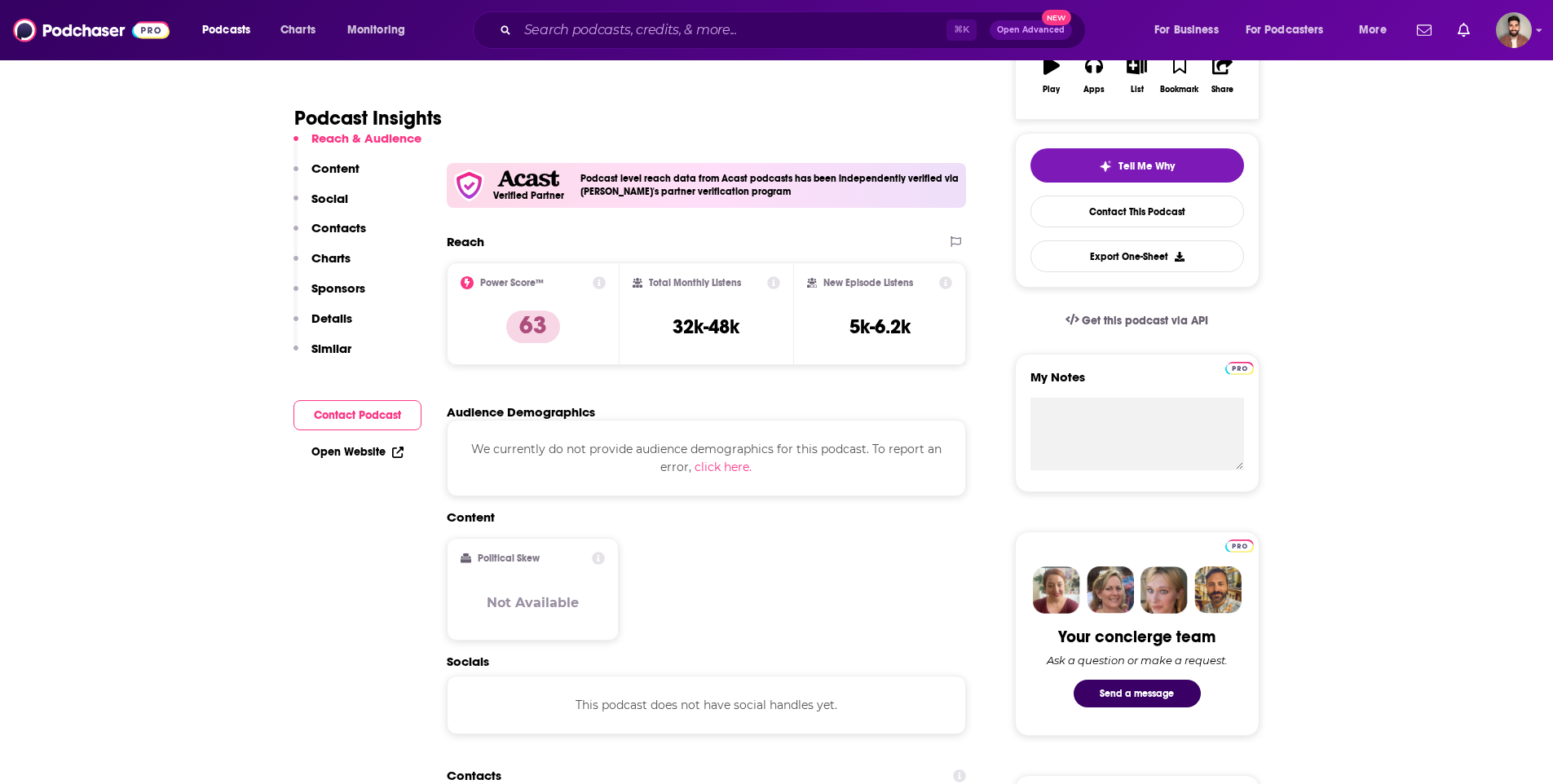
scroll to position [548, 0]
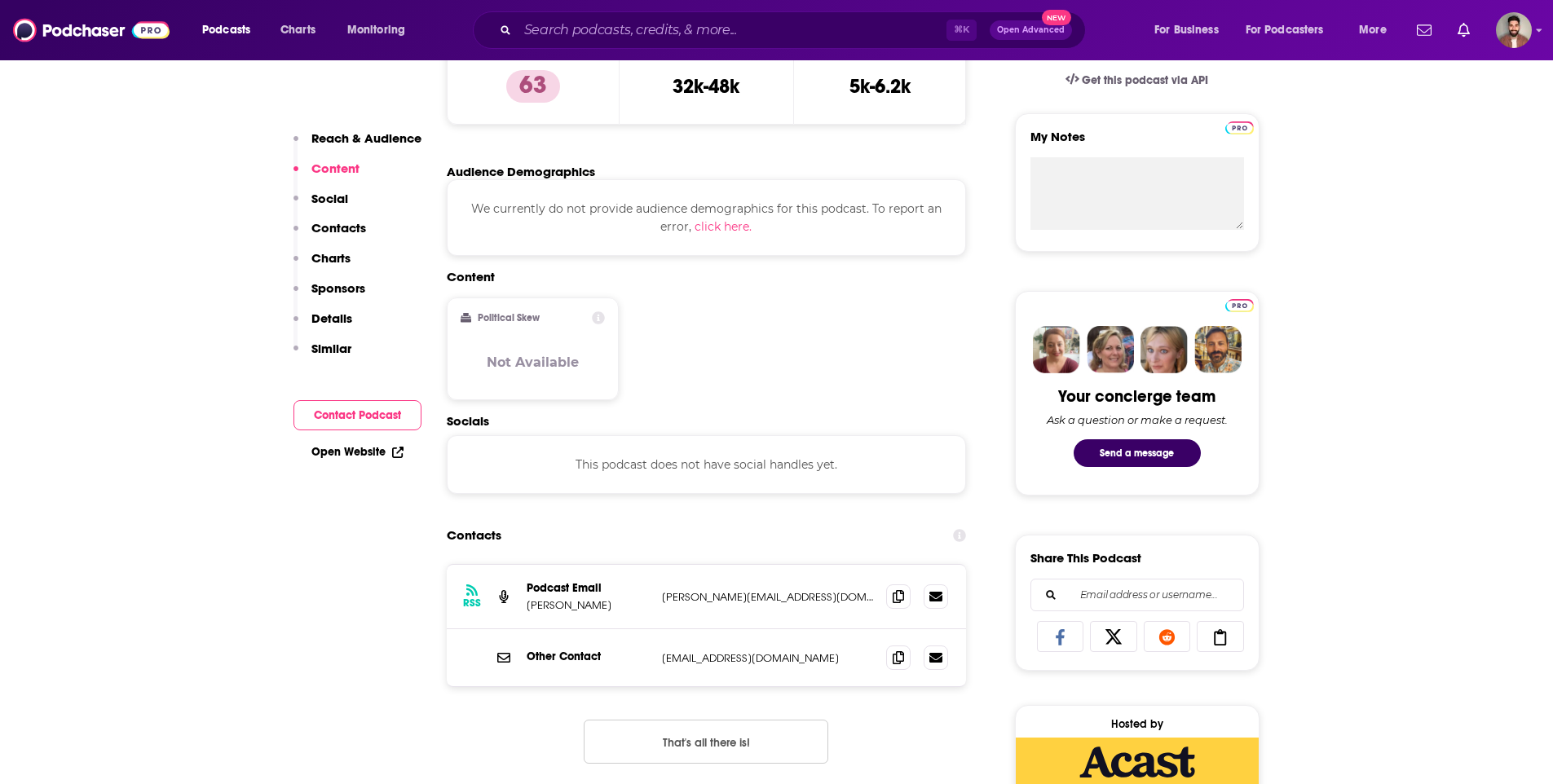
drag, startPoint x: 530, startPoint y: 607, endPoint x: 612, endPoint y: 603, distance: 82.1
click at [612, 603] on p "Bertrand Soulier" at bounding box center [587, 606] width 123 height 14
copy p "Bertrand Soulier"
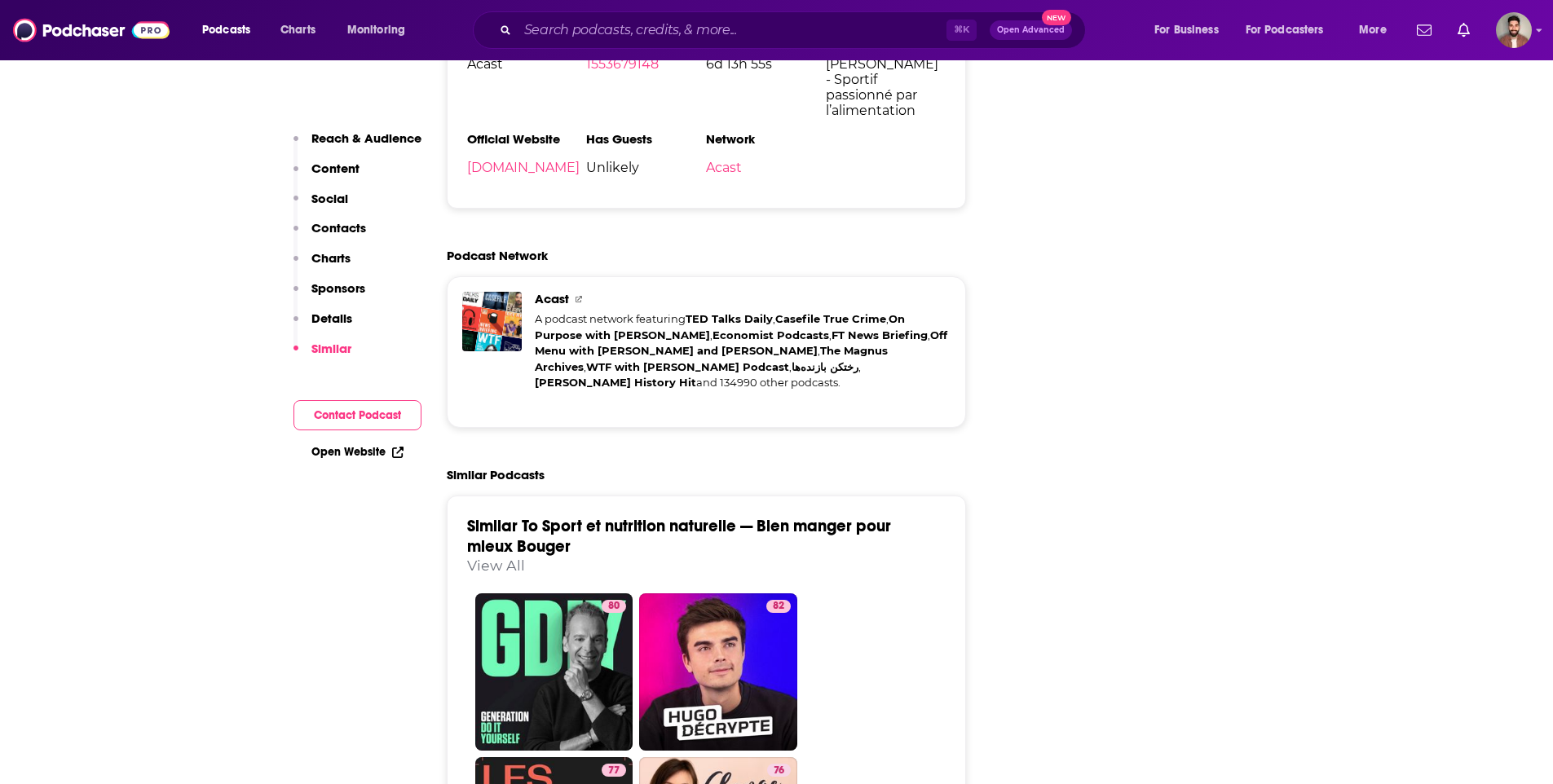
scroll to position [2159, 0]
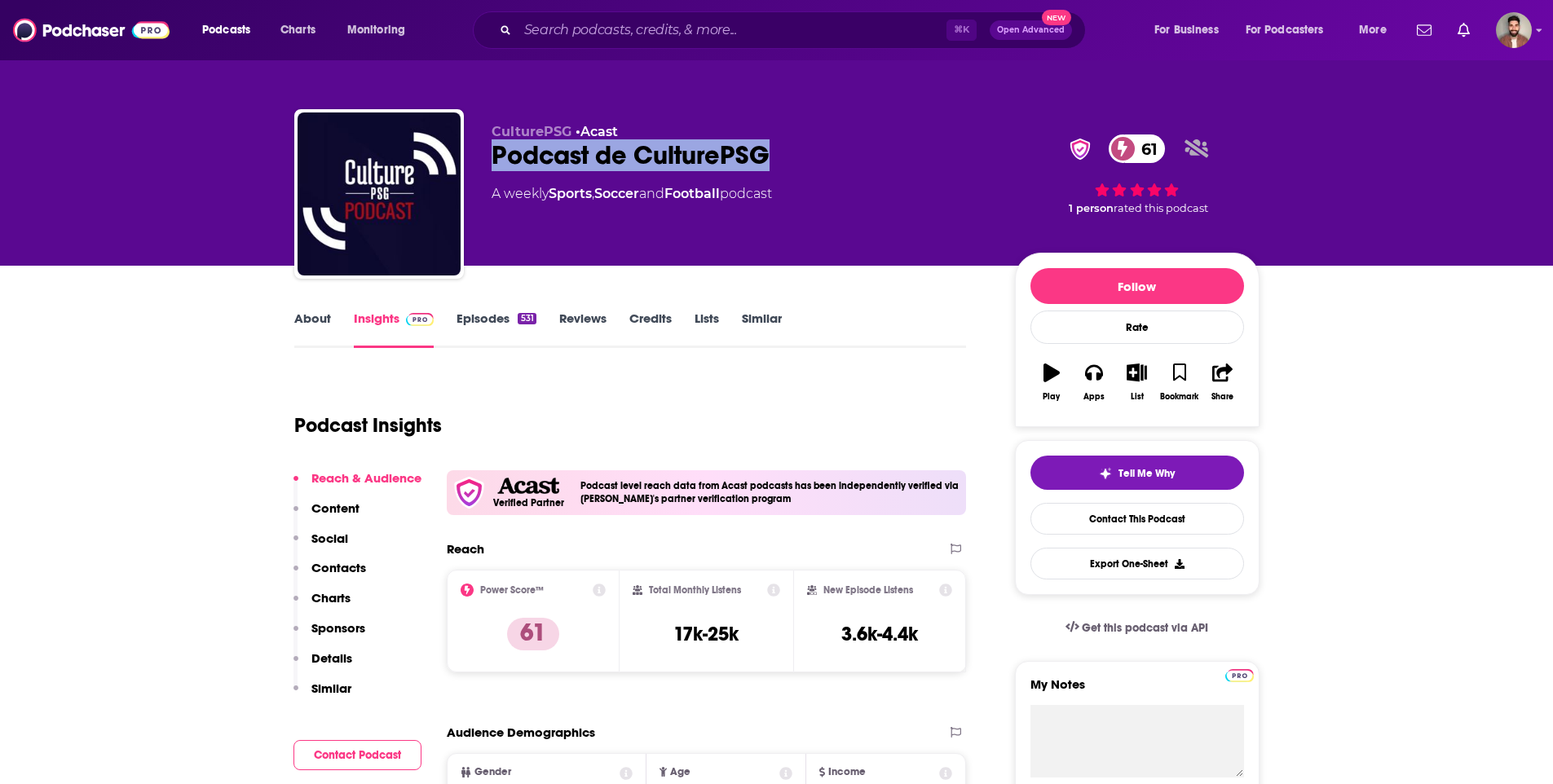
drag, startPoint x: 490, startPoint y: 155, endPoint x: 765, endPoint y: 163, distance: 275.1
click at [765, 163] on div "CulturePSG • Acast Podcast de CulturePSG 61 A weekly Sports , Soccer and Footba…" at bounding box center [777, 198] width 966 height 176
copy h2 "Podcast de CulturePSG"
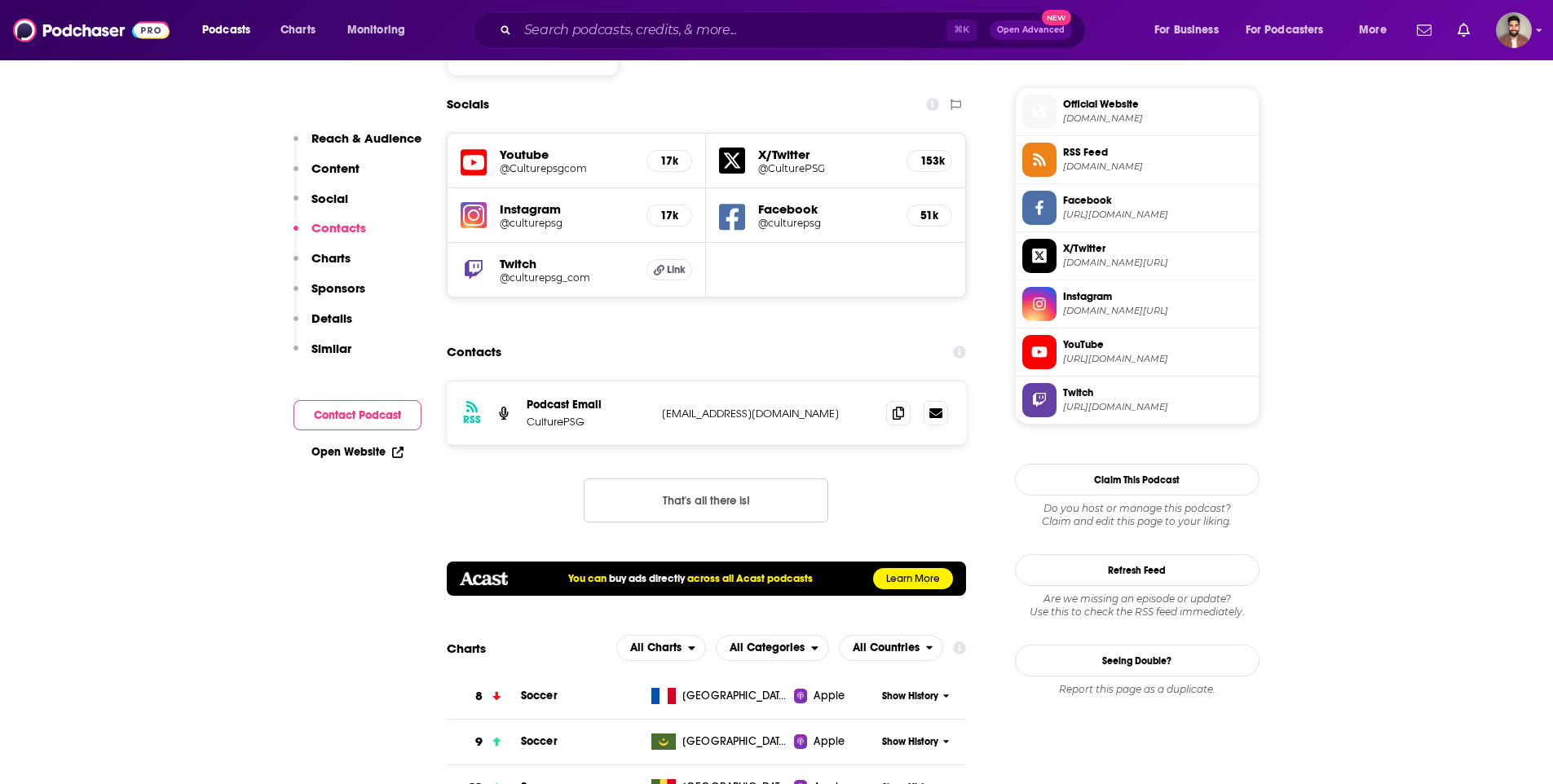
scroll to position [1315, 0]
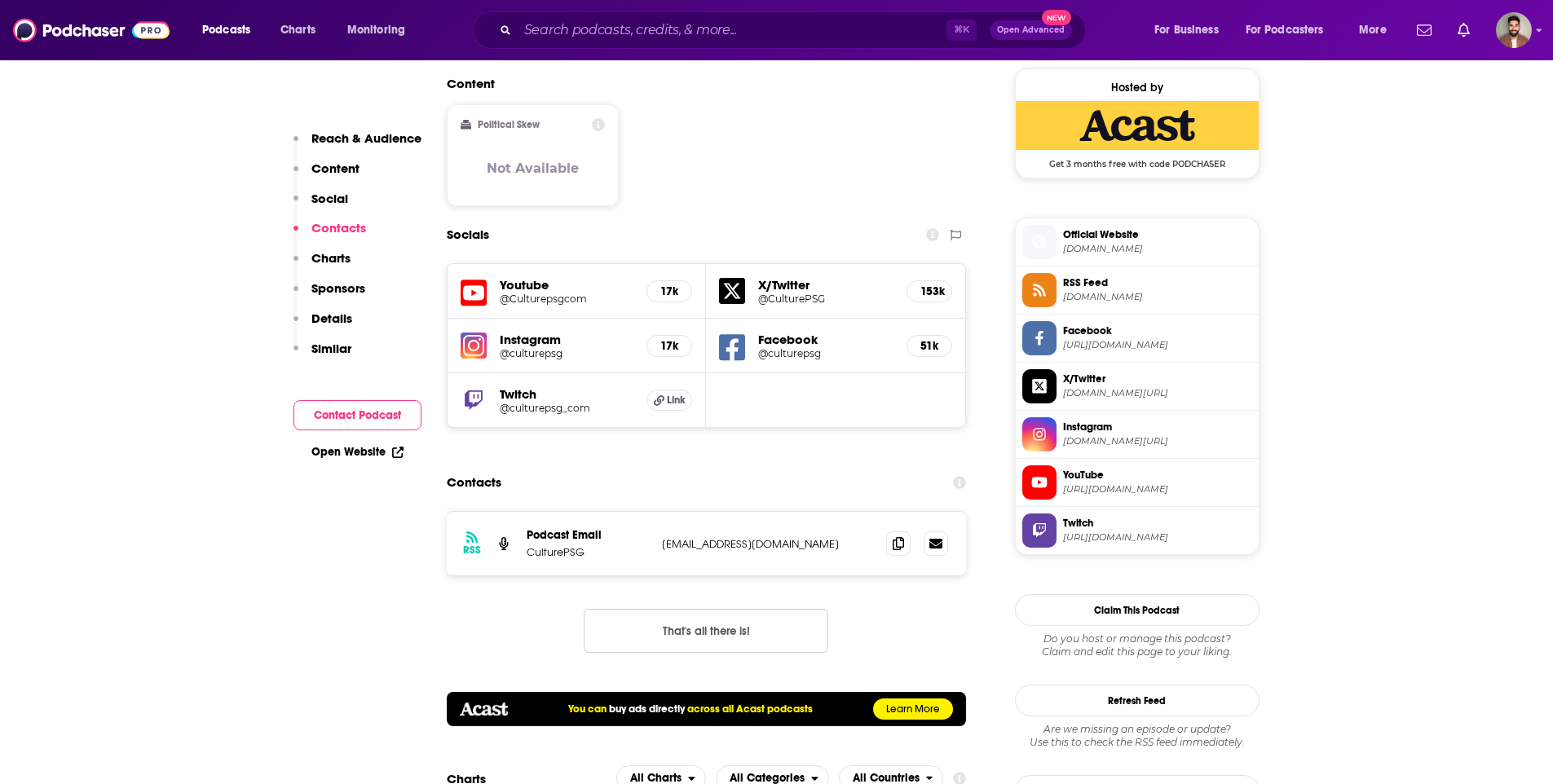
click at [1079, 375] on span "X/Twitter" at bounding box center [1158, 379] width 190 height 15
click at [524, 293] on h5 "@Culturepsgcom" at bounding box center [567, 299] width 135 height 12
click at [1096, 444] on span "instagram.com/culturepsg" at bounding box center [1158, 442] width 190 height 12
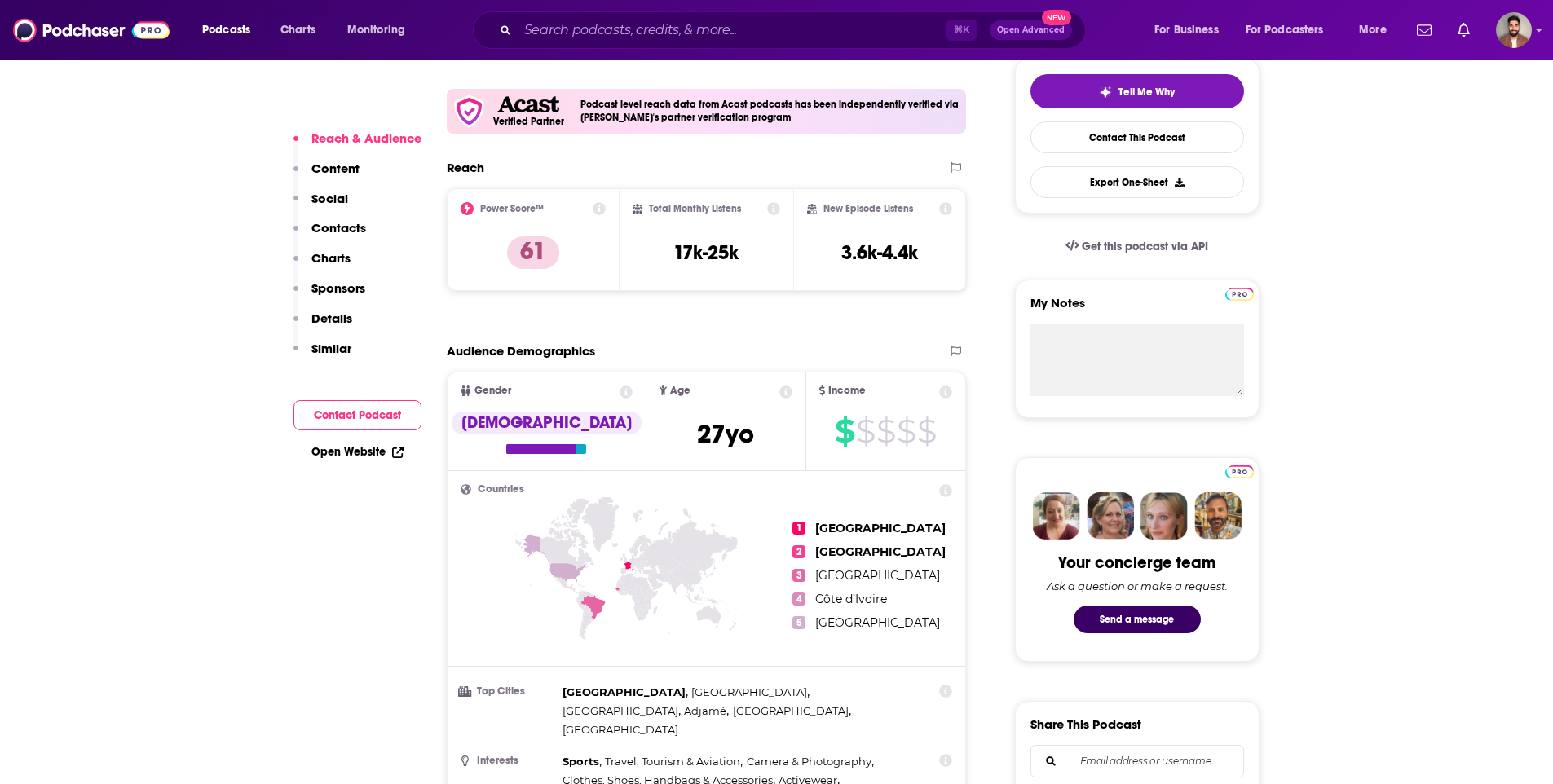
scroll to position [561, 0]
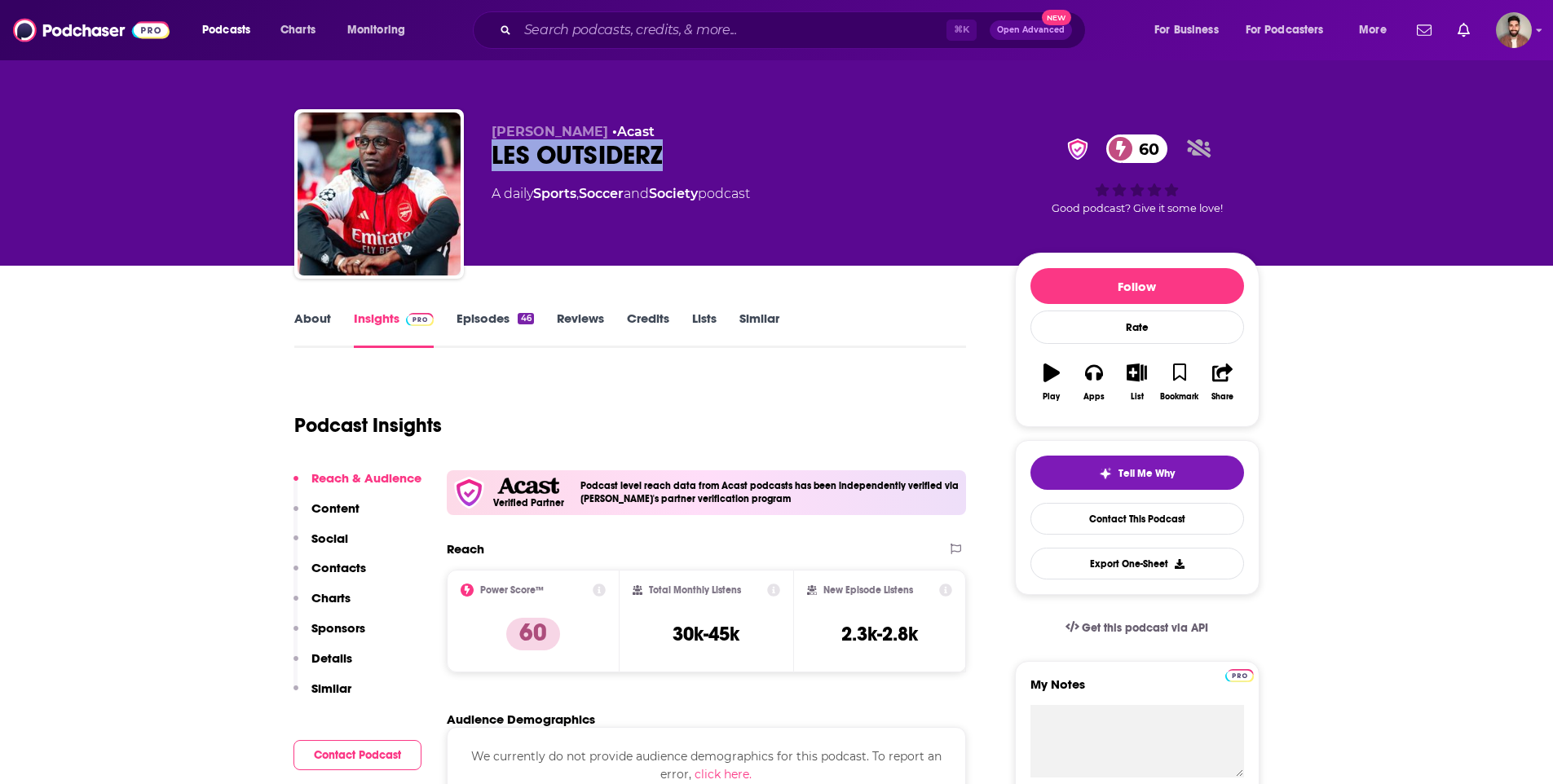
drag, startPoint x: 489, startPoint y: 157, endPoint x: 693, endPoint y: 167, distance: 204.2
click at [683, 167] on div "[PERSON_NAME] • Acast LES OUTSIDERZ 60 A daily Sports , Soccer and Society podc…" at bounding box center [777, 198] width 966 height 176
copy h2 "LES OUTSIDERZ"
click at [532, 160] on div "LES OUTSIDERZ 60" at bounding box center [741, 155] width 497 height 32
click at [493, 157] on div "LES OUTSIDERZ 60" at bounding box center [741, 155] width 497 height 32
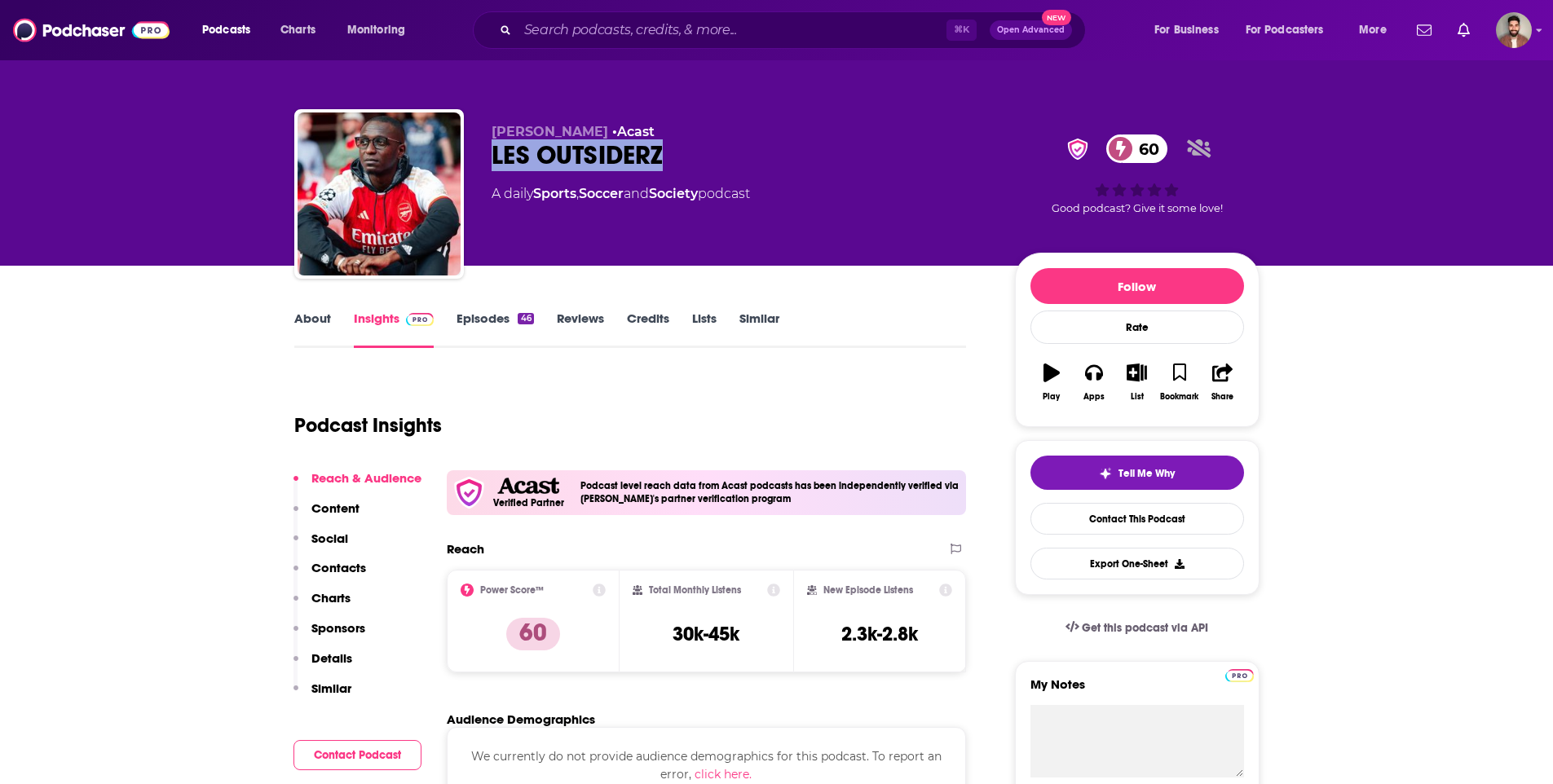
drag, startPoint x: 492, startPoint y: 156, endPoint x: 665, endPoint y: 153, distance: 173.0
click at [665, 153] on div "LES OUTSIDERZ 60" at bounding box center [741, 155] width 497 height 32
copy h2 "LES OUTSIDERZ"
click at [461, 319] on link "Episodes 46" at bounding box center [495, 329] width 77 height 38
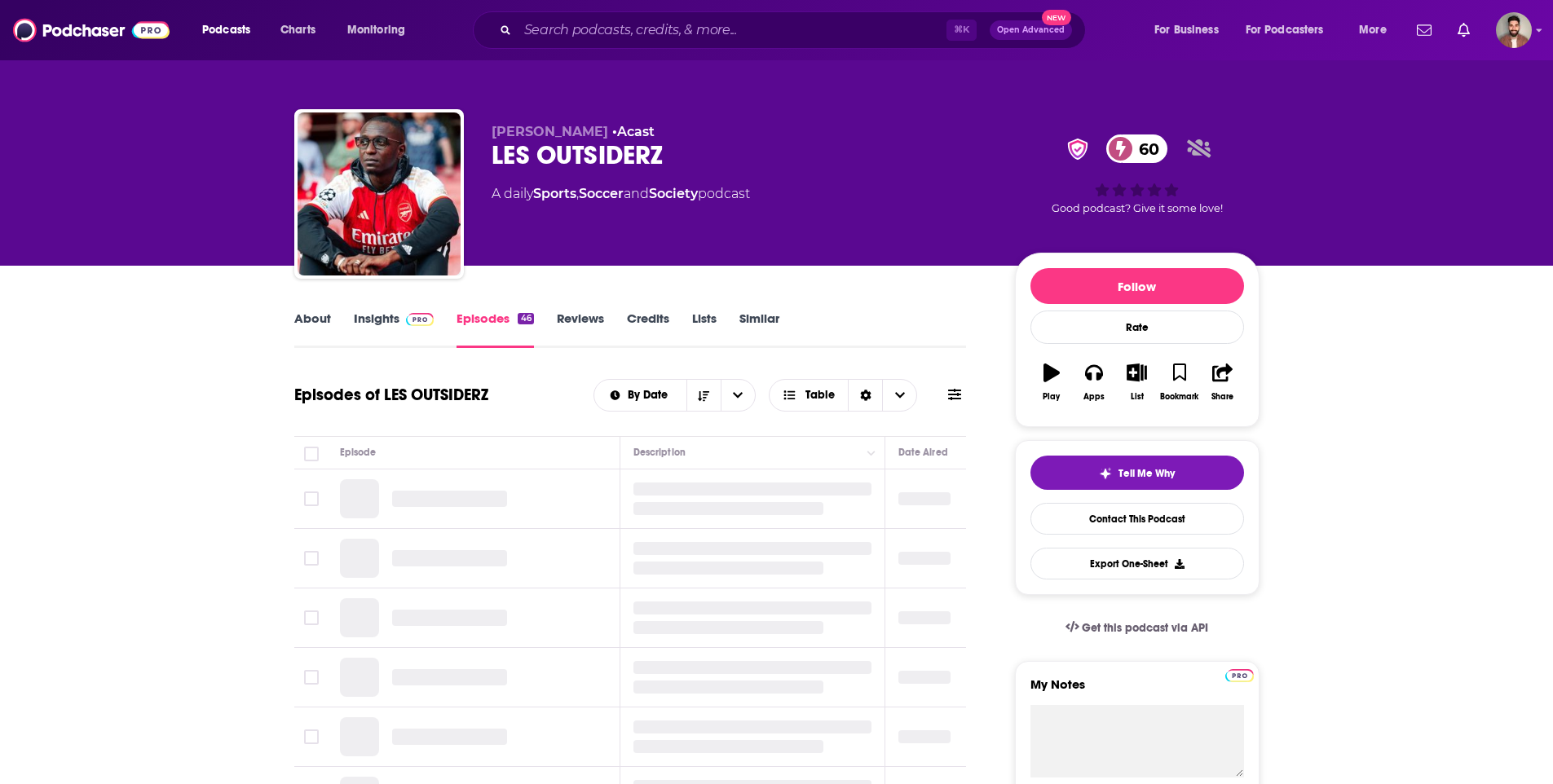
click at [301, 319] on link "About" at bounding box center [313, 329] width 37 height 38
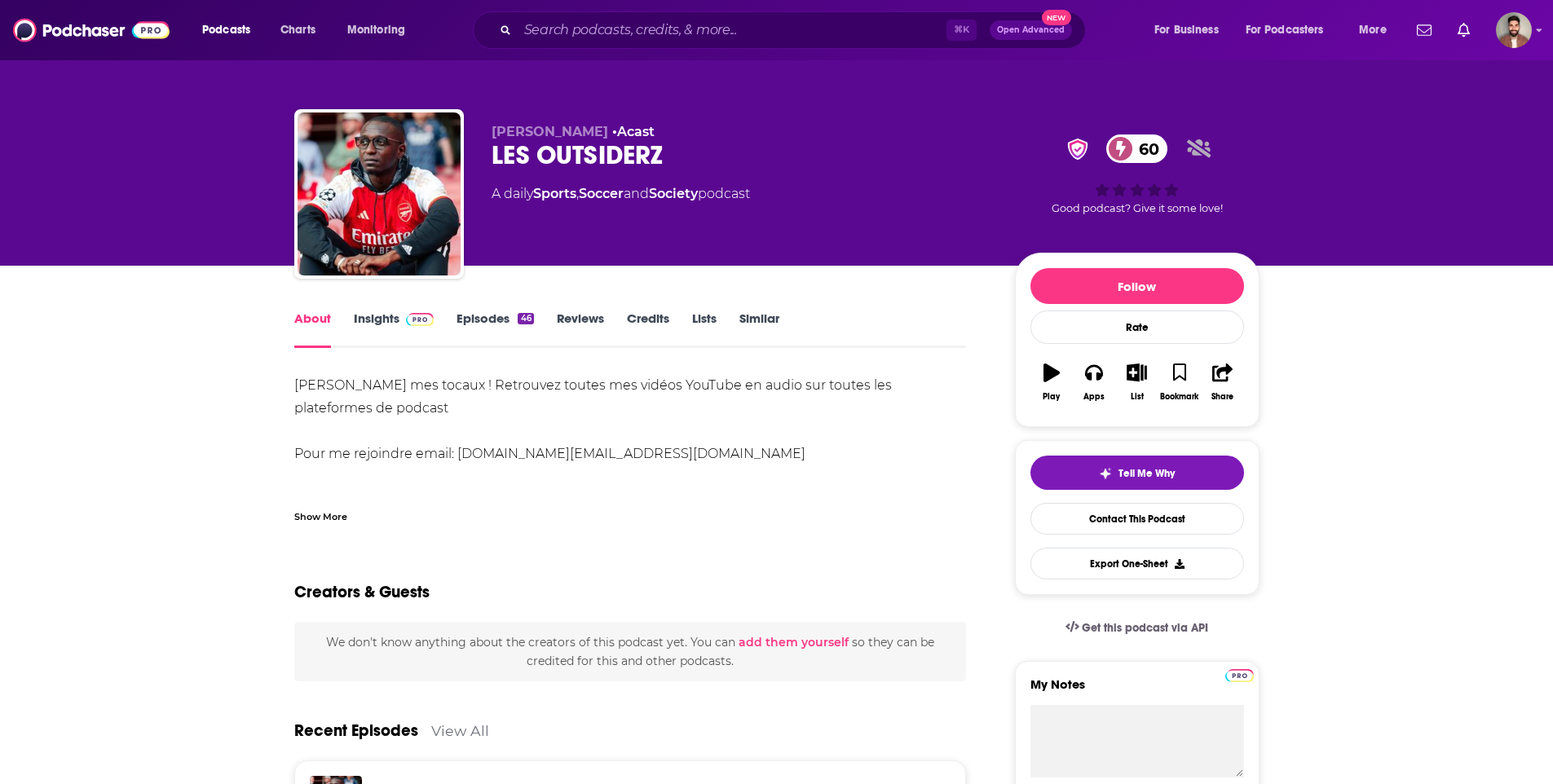
click at [565, 143] on div "LES OUTSIDERZ 60" at bounding box center [741, 155] width 497 height 32
drag, startPoint x: 493, startPoint y: 130, endPoint x: 661, endPoint y: 152, distance: 169.4
click at [661, 152] on div "Stan Diop • Acast LES OUTSIDERZ 60 A daily Sports , Soccer and Society podcast" at bounding box center [741, 190] width 497 height 131
copy div "Stan Diop • Acast LES OUTSIDERZ"
click at [329, 374] on div "Salam salam mes tocaux ! Retrouvez toutes mes vidéos YouTube en audio sur toute…" at bounding box center [631, 556] width 673 height 365
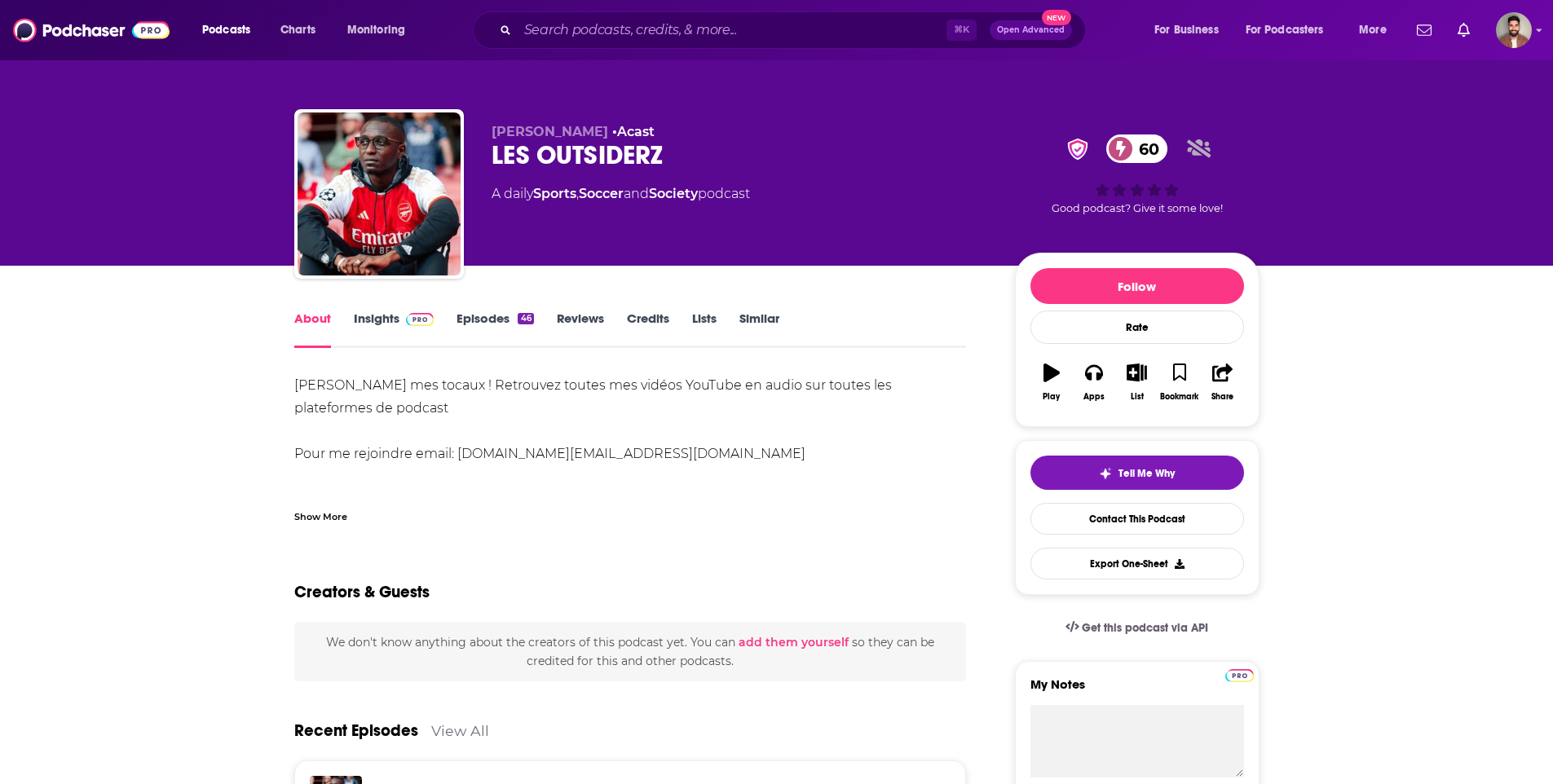
click at [383, 317] on link "Insights" at bounding box center [394, 329] width 81 height 38
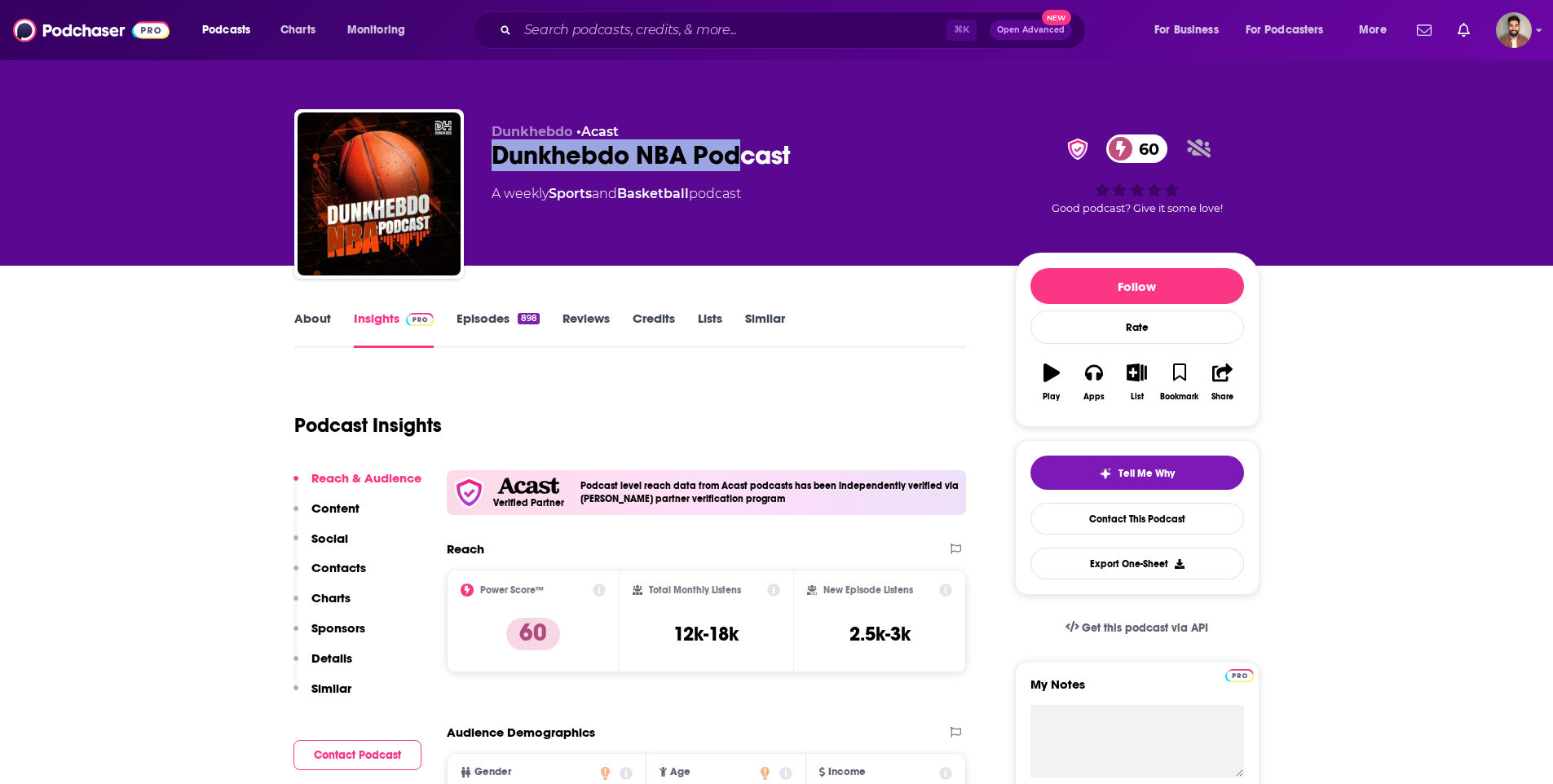
drag, startPoint x: 476, startPoint y: 153, endPoint x: 782, endPoint y: 173, distance: 306.7
click at [782, 173] on div "Dunkhebdo • Acast Dunkhebdo NBA Podcast 60 A weekly Sports and Basketball podca…" at bounding box center [777, 198] width 966 height 176
copy h2 "Dunkhebdo NBA Podcast"
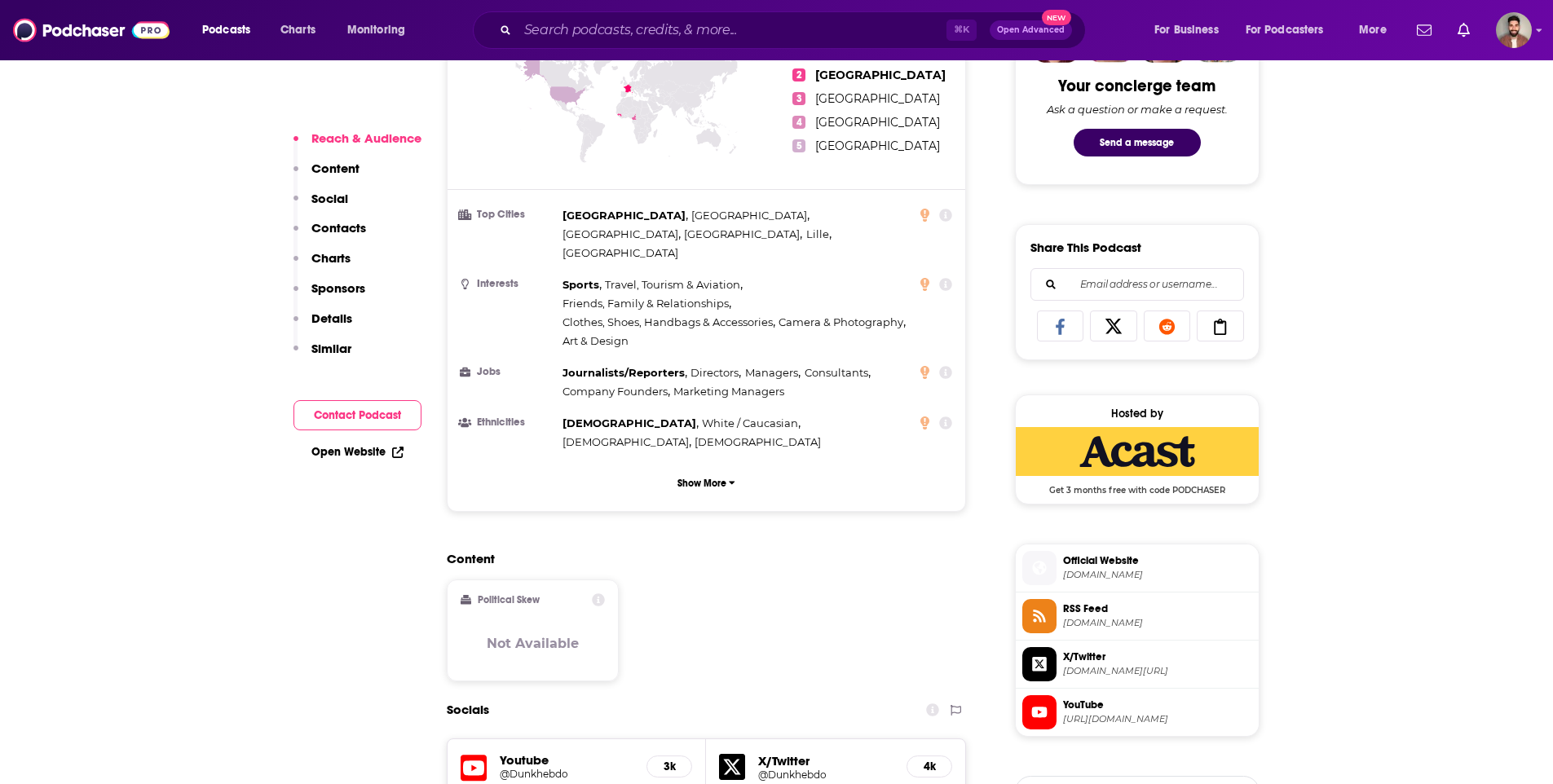
scroll to position [1179, 0]
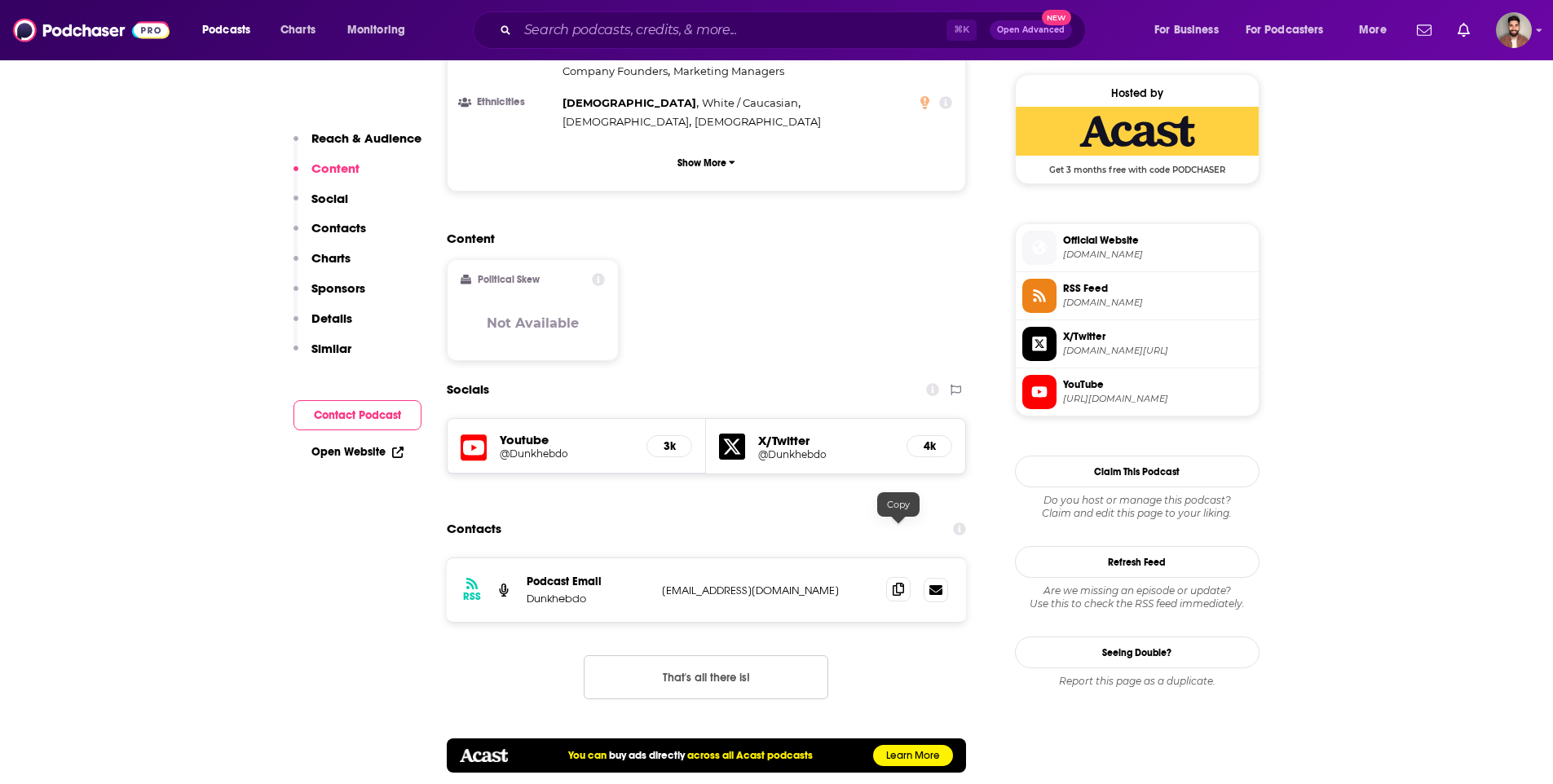
click at [900, 578] on span at bounding box center [899, 590] width 25 height 25
click at [781, 449] on h5 "@Dunkhebdo" at bounding box center [825, 455] width 135 height 12
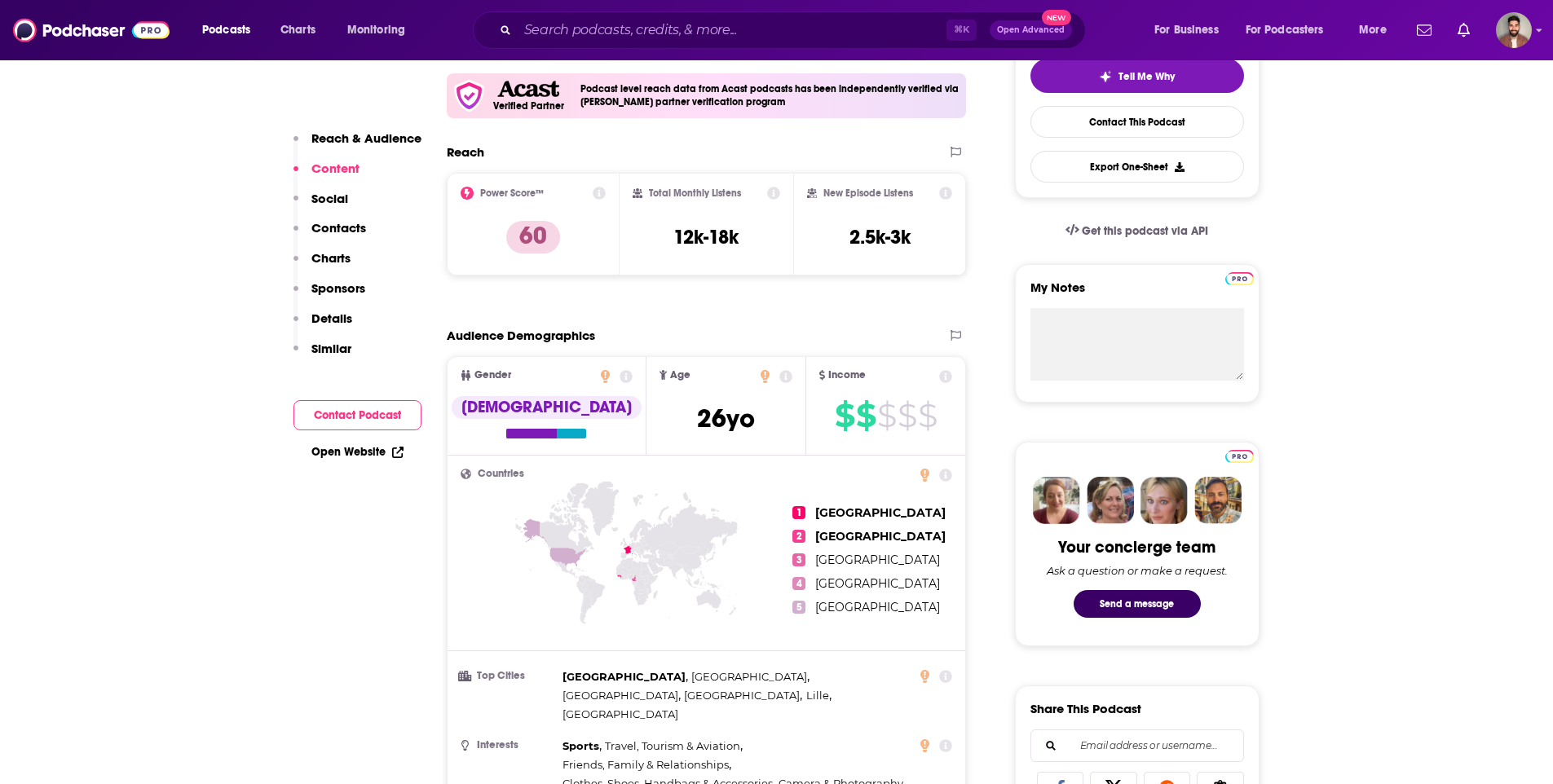
scroll to position [355, 0]
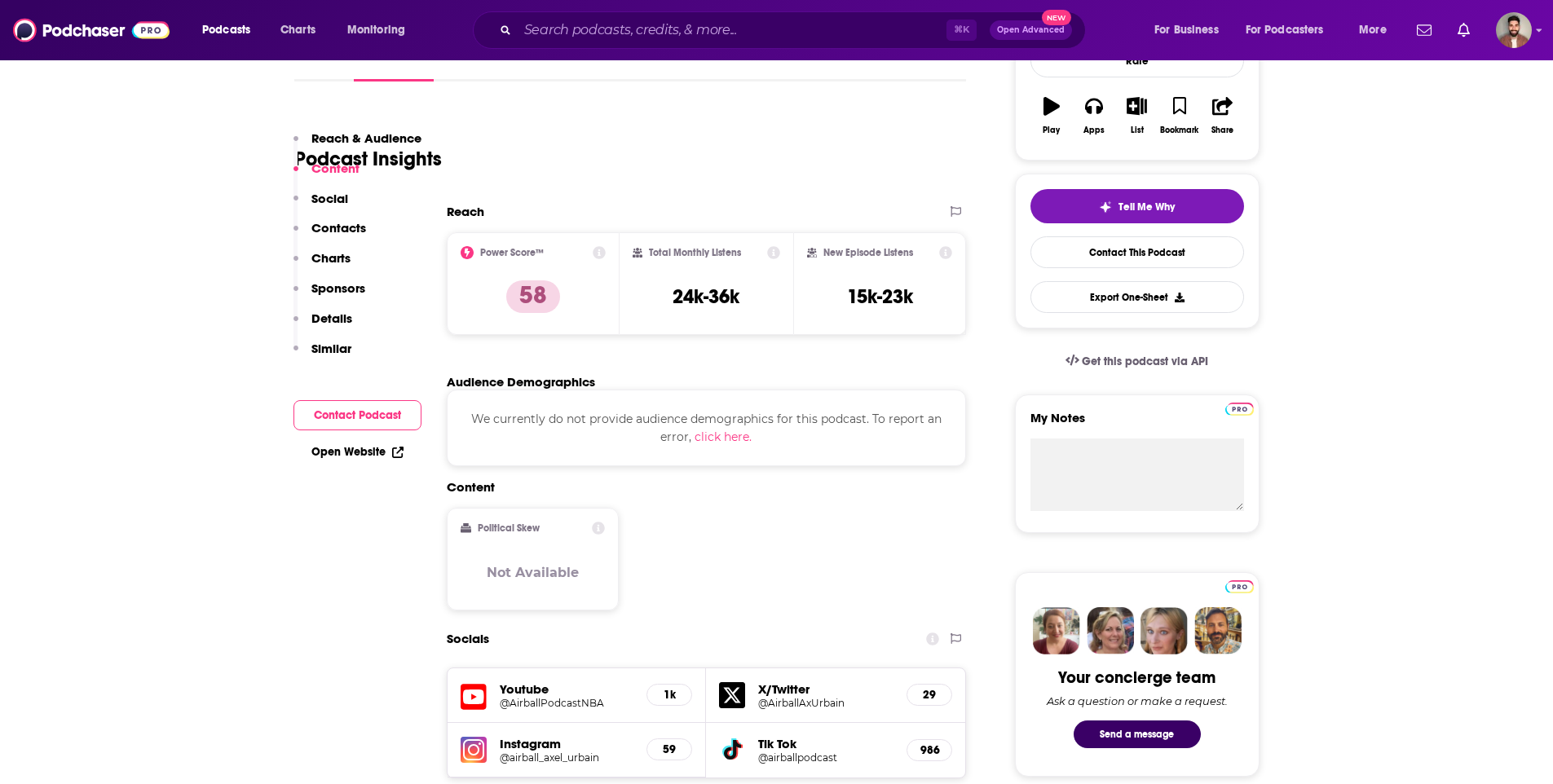
scroll to position [553, 0]
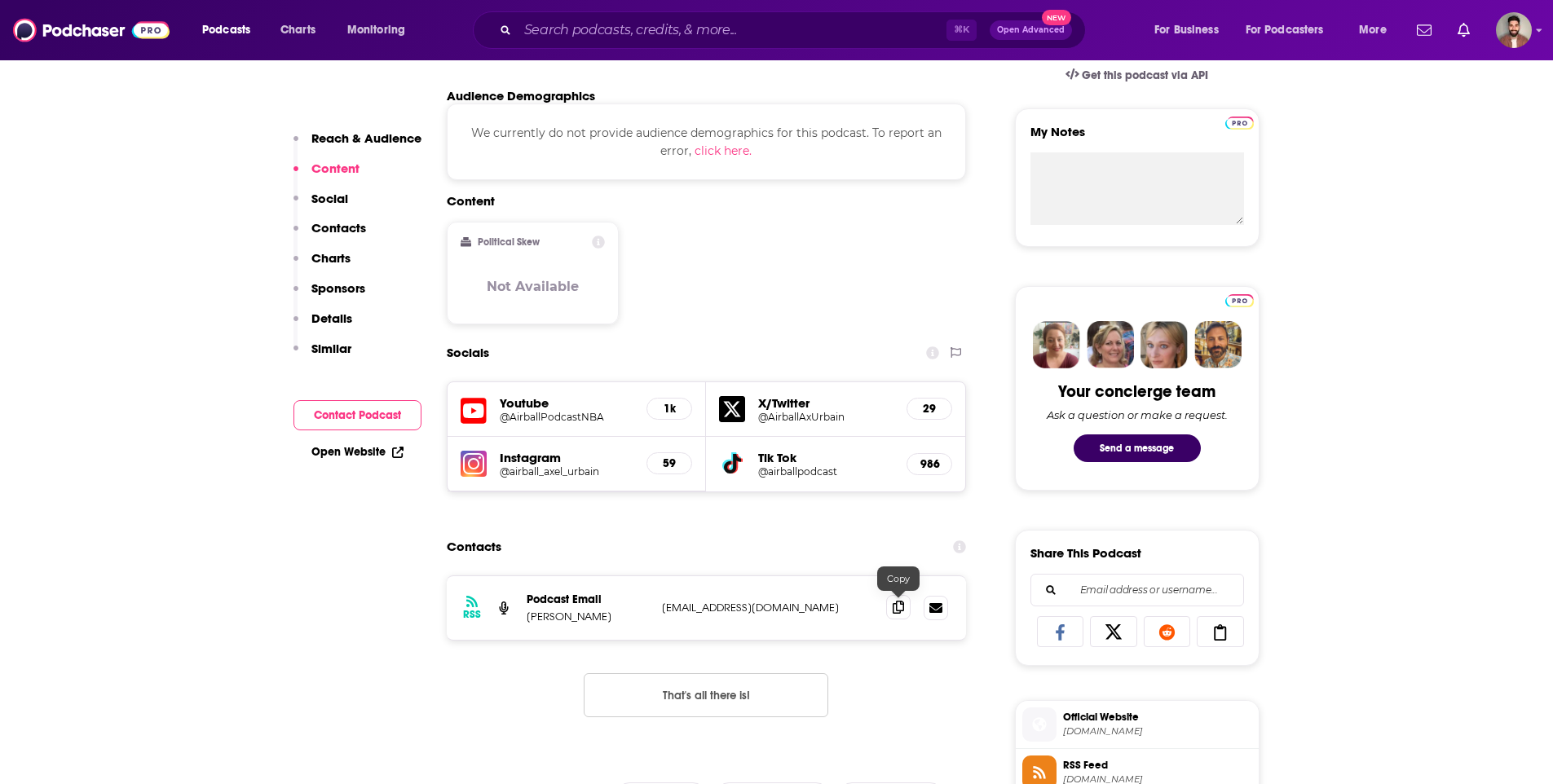
click at [902, 611] on icon at bounding box center [898, 607] width 11 height 13
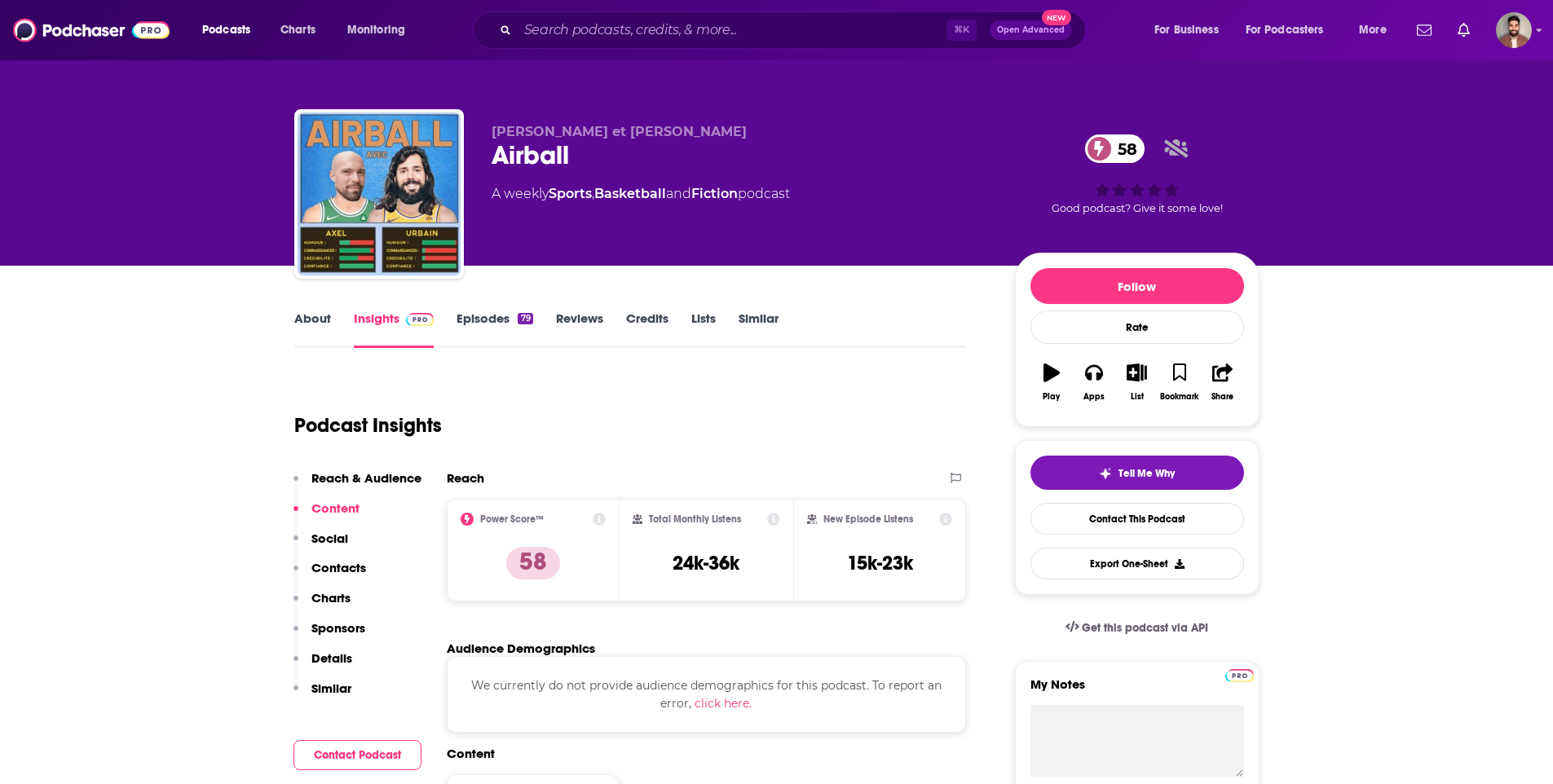
scroll to position [573, 0]
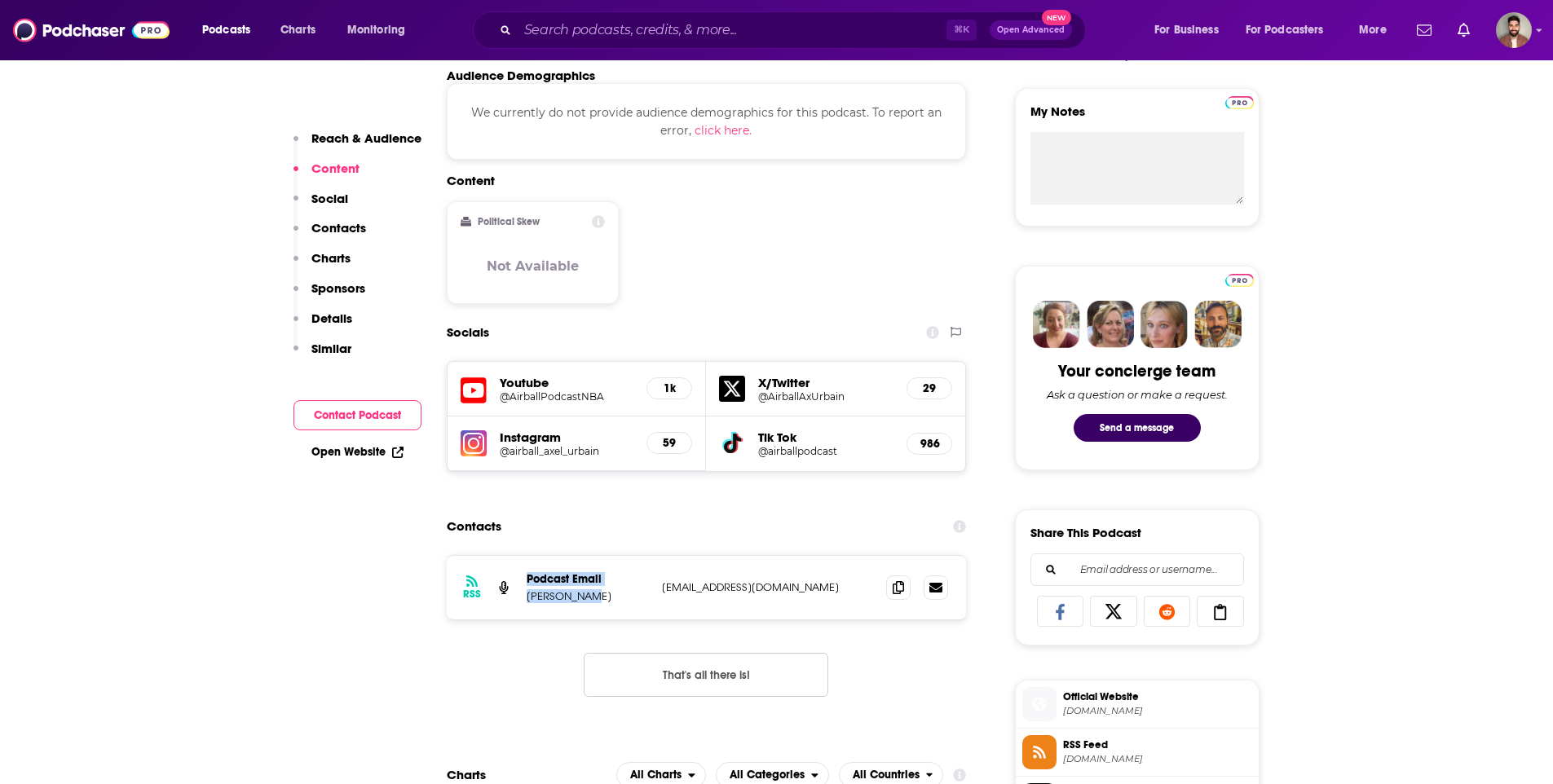
drag, startPoint x: 586, startPoint y: 596, endPoint x: 519, endPoint y: 597, distance: 67.0
click at [519, 597] on div "RSS Podcast Email [PERSON_NAME] [EMAIL_ADDRESS][DOMAIN_NAME] [EMAIL_ADDRESS][DO…" at bounding box center [707, 588] width 520 height 63
click at [541, 597] on p "[PERSON_NAME]" at bounding box center [587, 596] width 123 height 14
drag, startPoint x: 526, startPoint y: 597, endPoint x: 589, endPoint y: 601, distance: 63.1
click at [589, 601] on p "[PERSON_NAME]" at bounding box center [587, 596] width 123 height 14
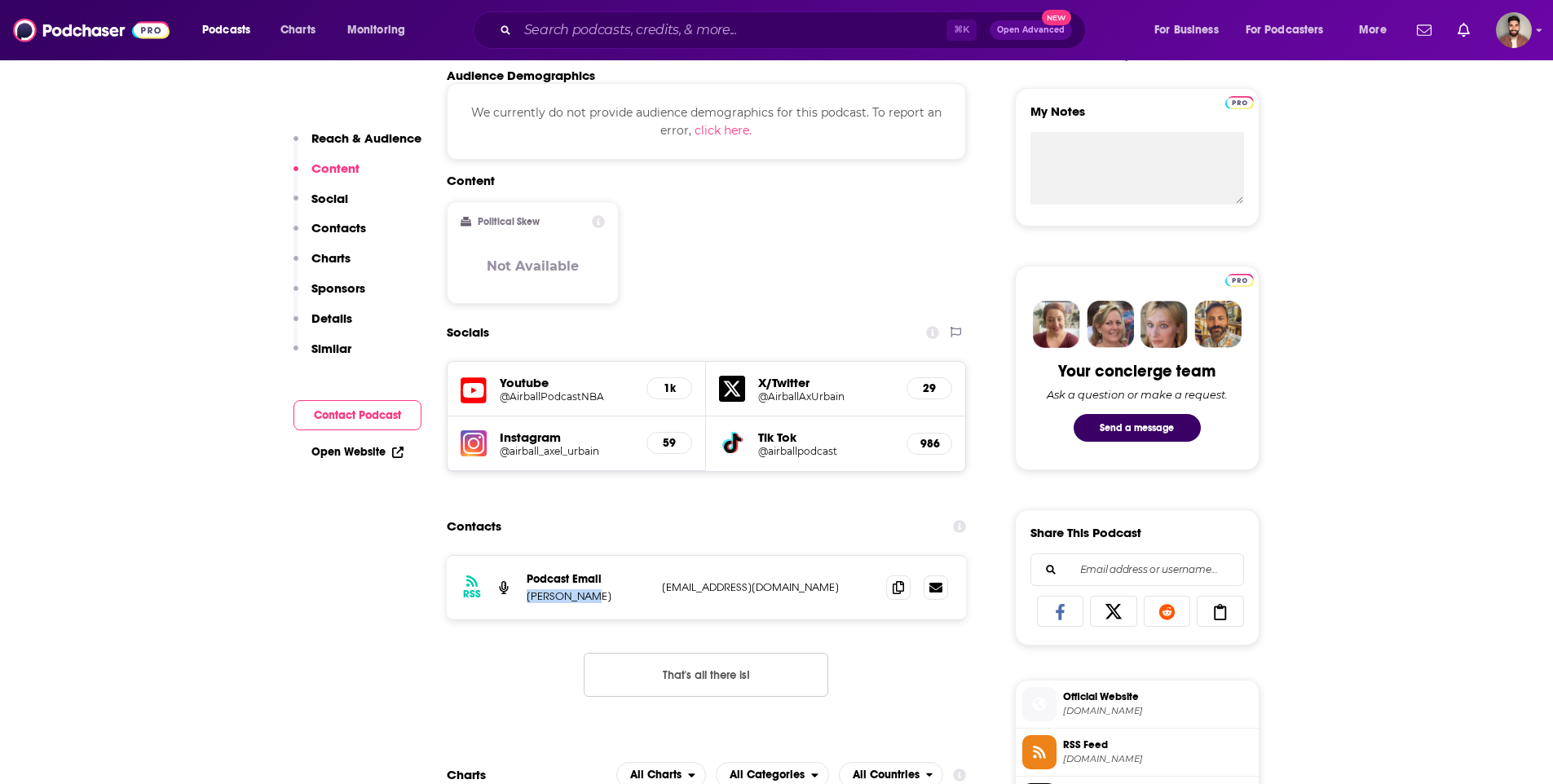
copy p "[PERSON_NAME]"
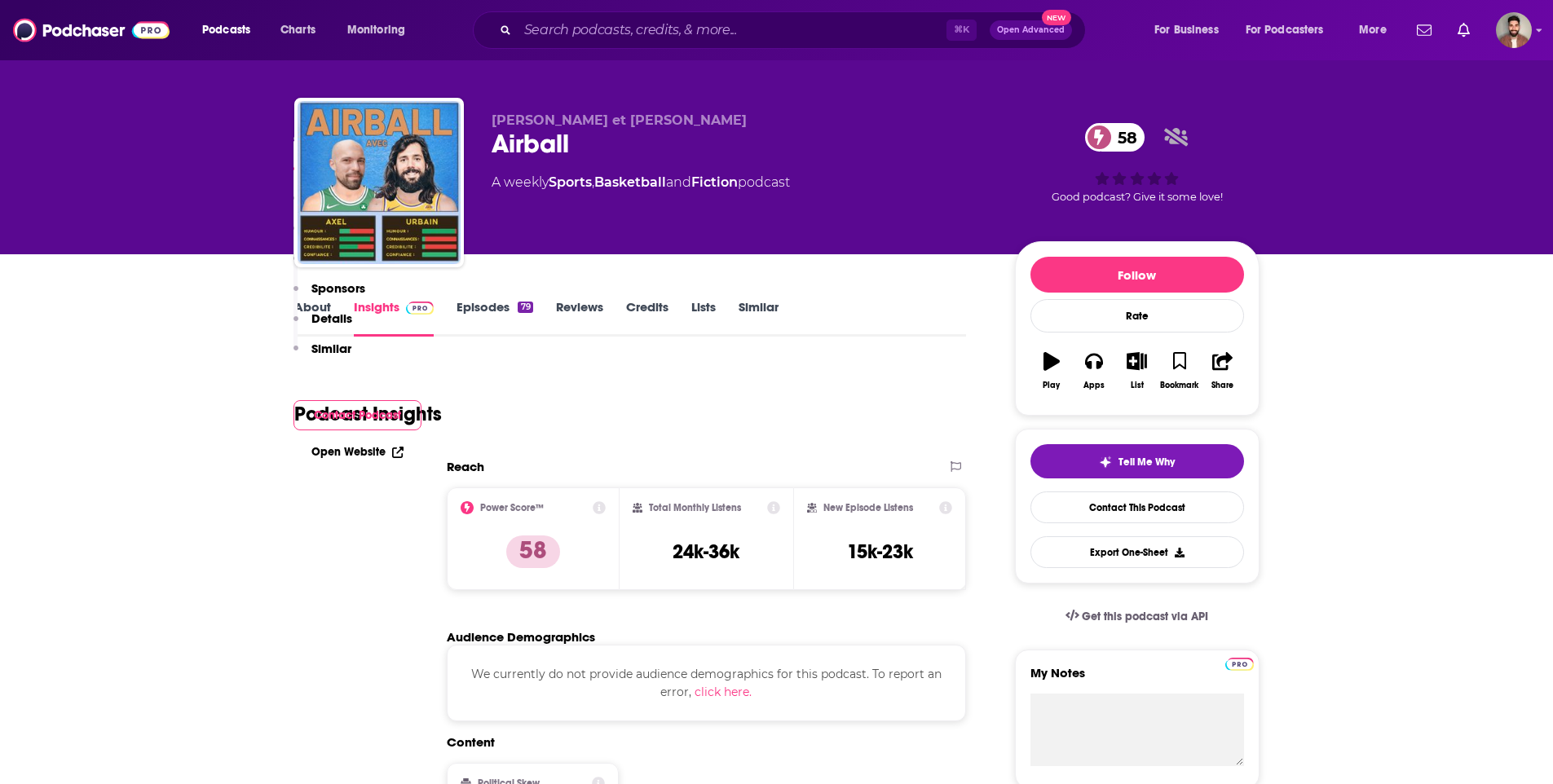
scroll to position [0, 0]
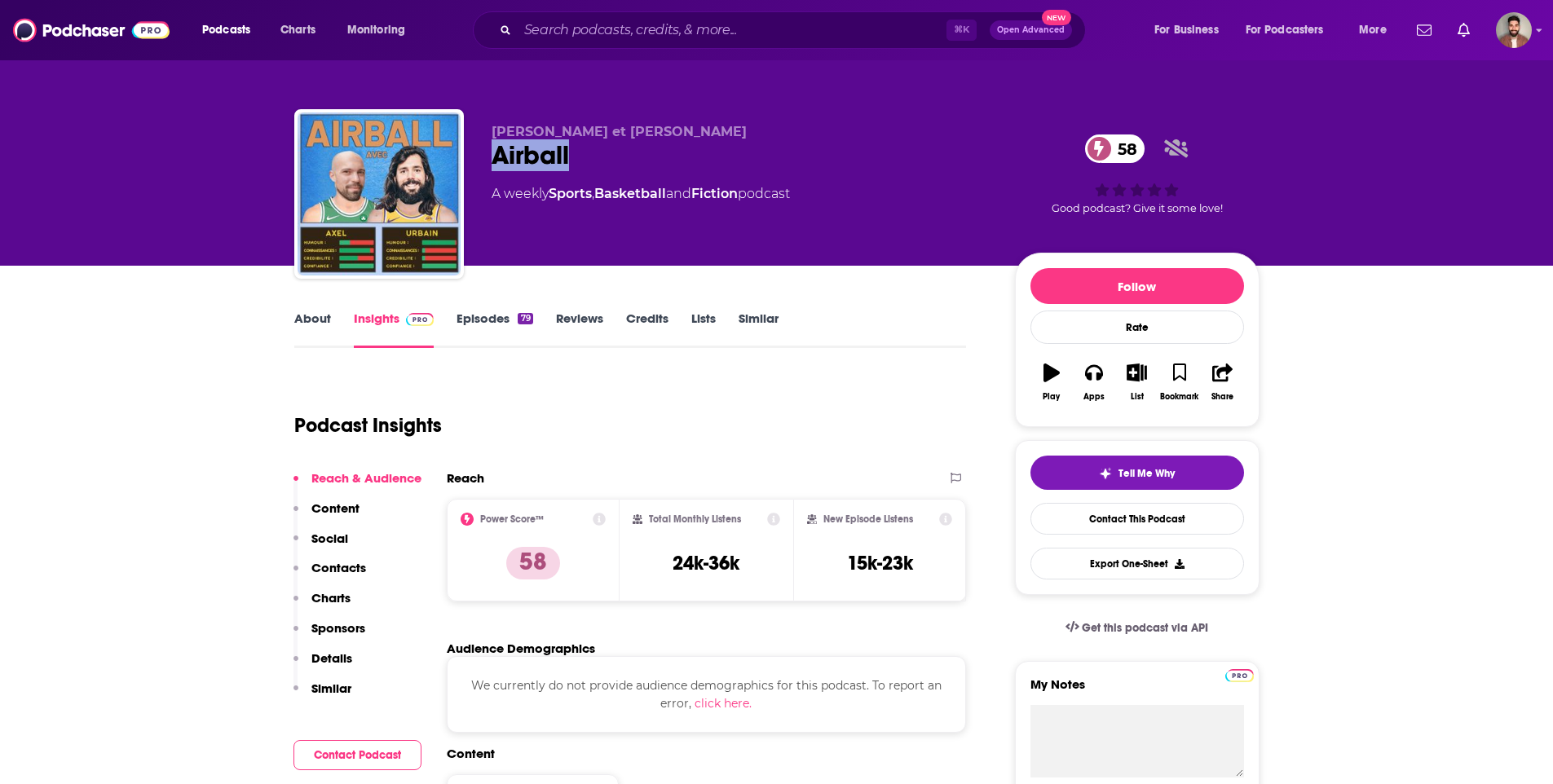
drag, startPoint x: 489, startPoint y: 154, endPoint x: 612, endPoint y: 154, distance: 123.0
click at [612, 154] on div "Axel et Urbain Airball 58 A weekly Sports , Basketball and Fiction podcast 58 G…" at bounding box center [777, 198] width 966 height 176
copy h2 "Airball"
